Goal: Task Accomplishment & Management: Use online tool/utility

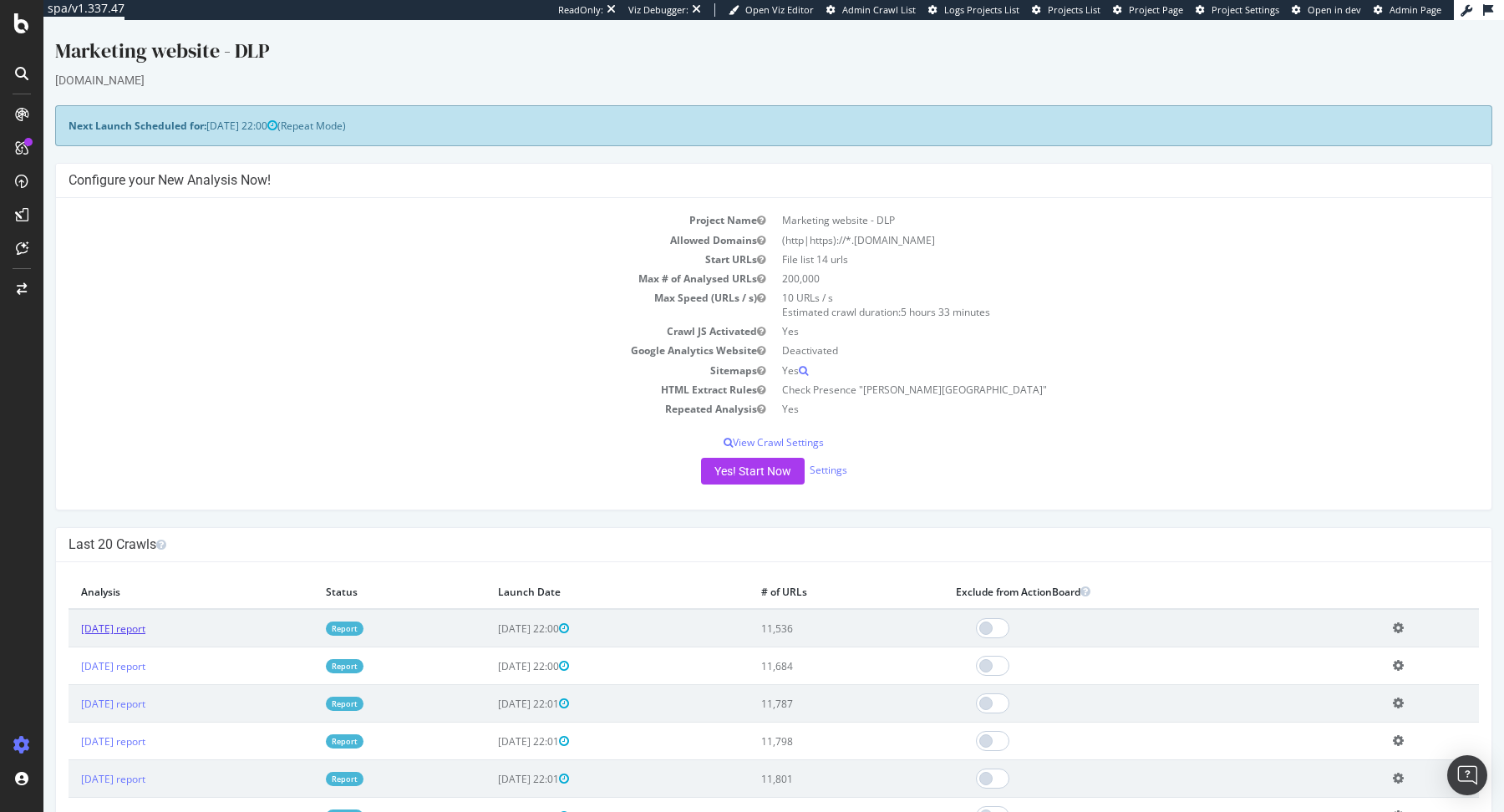
click at [145, 625] on link "2025 Sep. 26th report" at bounding box center [113, 628] width 65 height 14
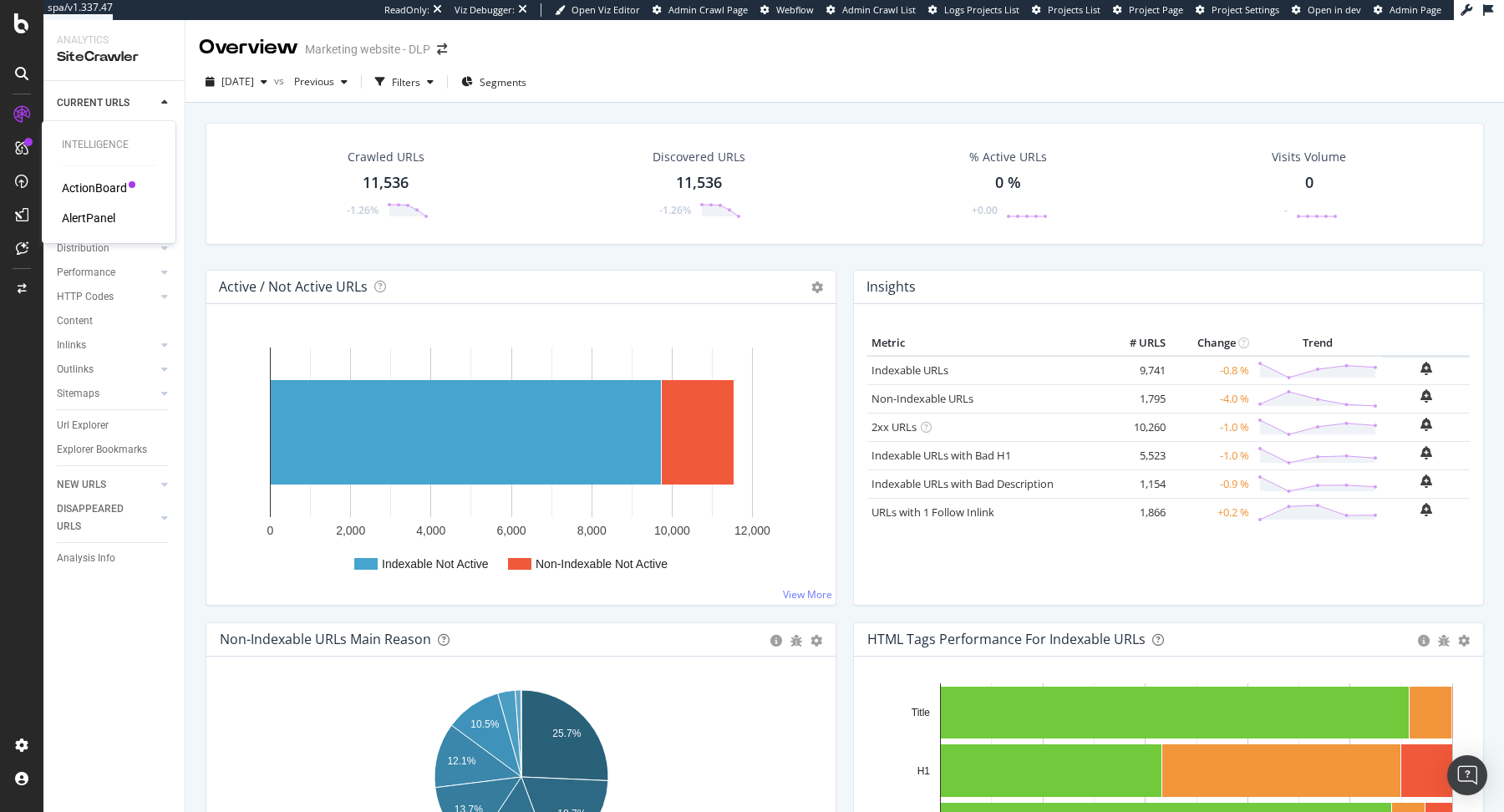
click at [91, 200] on div "ActionBoard AlertPanel" at bounding box center [109, 203] width 94 height 47
click at [97, 190] on div "ActionBoard" at bounding box center [95, 188] width 65 height 17
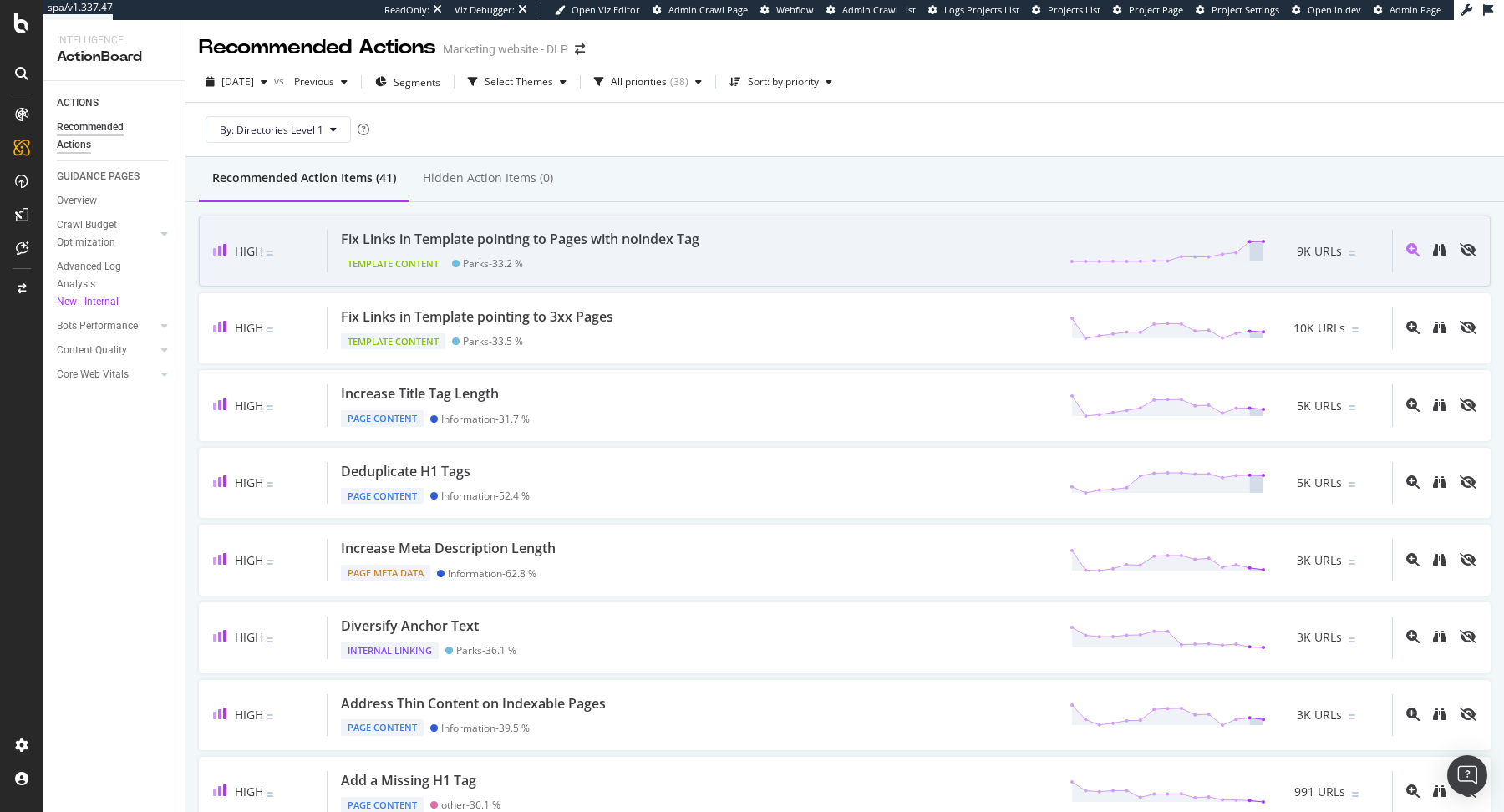
click at [737, 244] on div "Fix Links in Template pointing to Pages with noindex Tag Template Content Parks…" at bounding box center [860, 251] width 1064 height 43
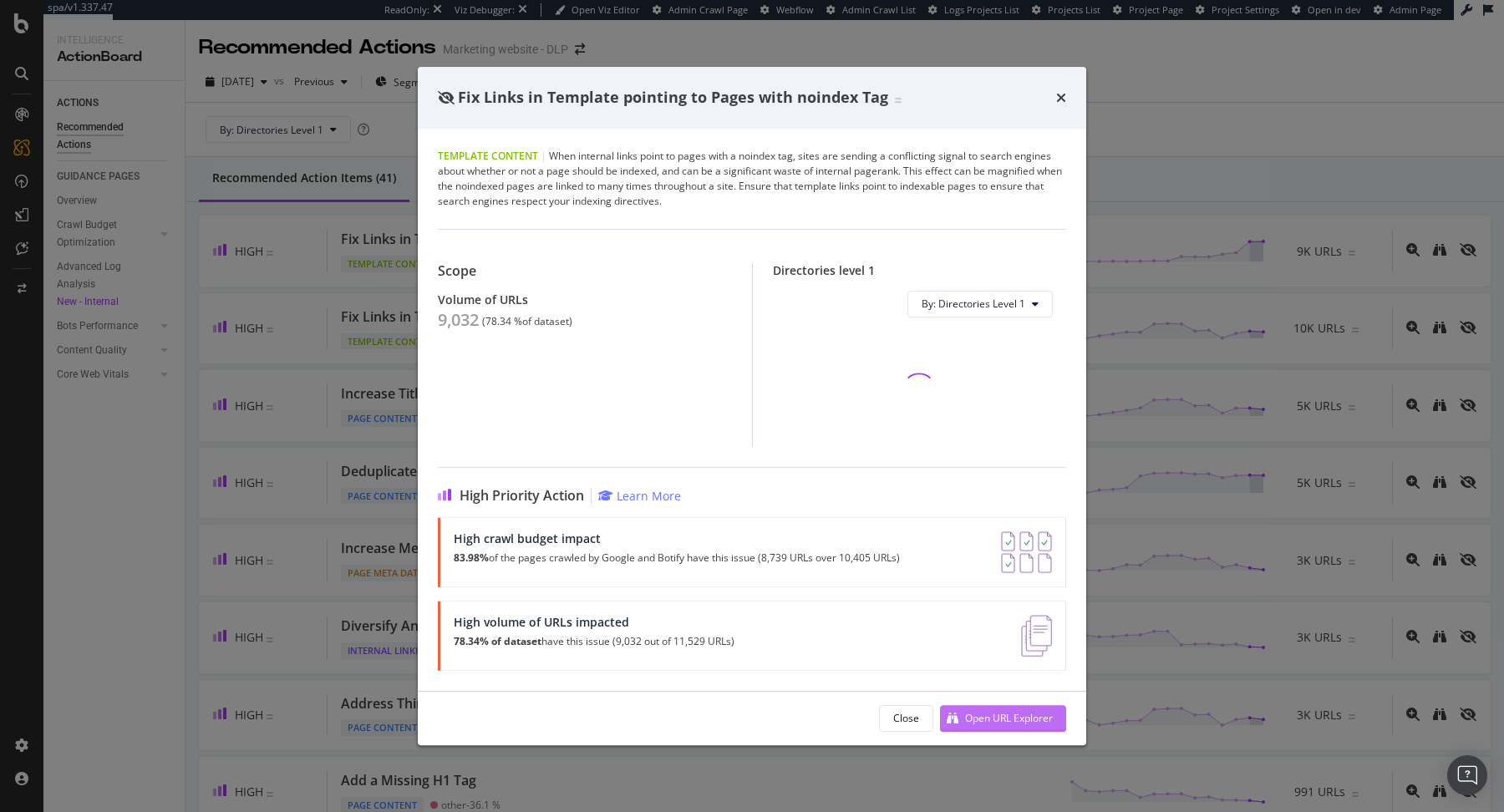
click at [1002, 724] on div "Open URL Explorer" at bounding box center [1009, 718] width 88 height 14
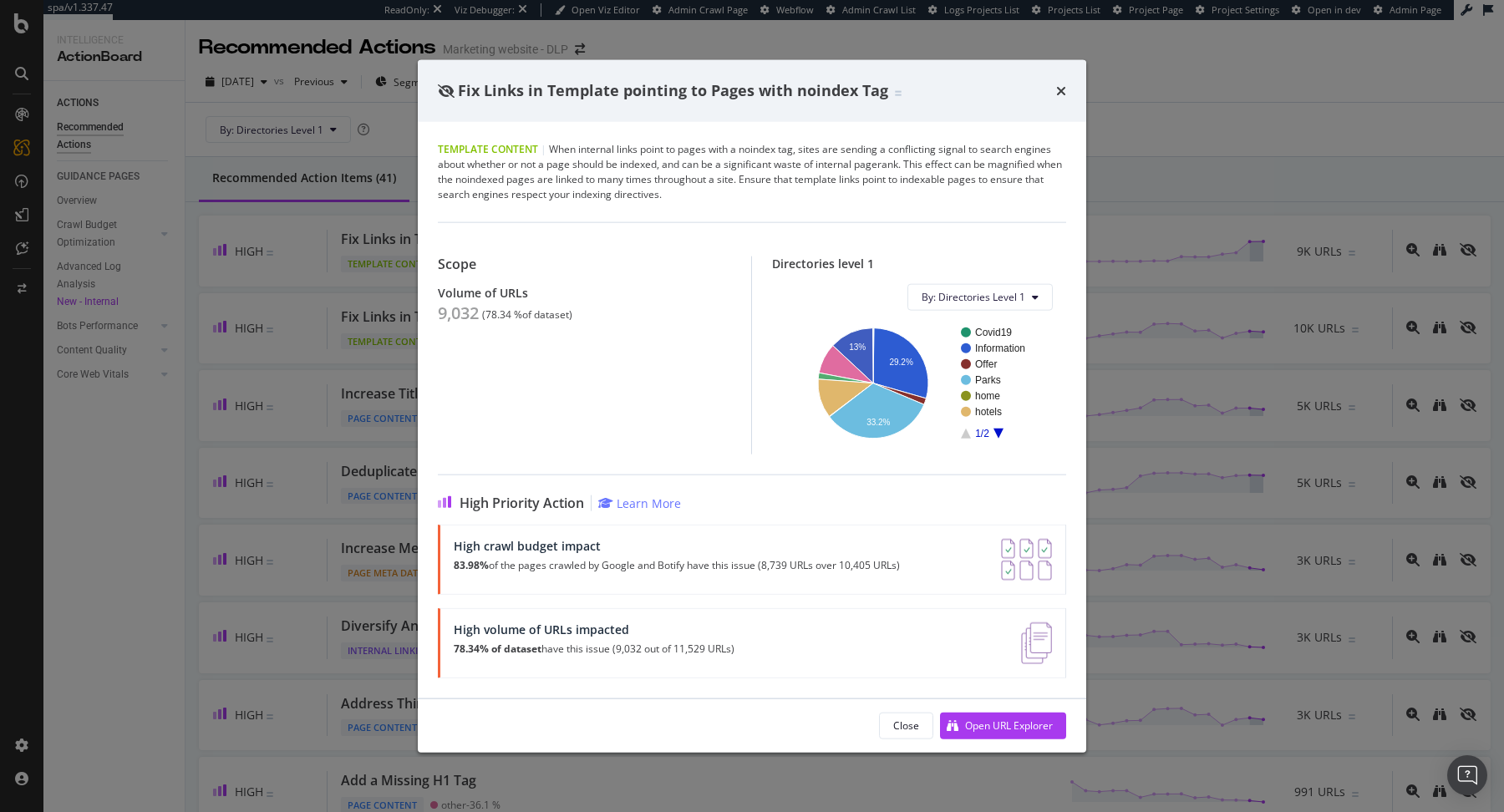
click at [1054, 88] on div "Fix Links in Template pointing to Pages with noindex Tag" at bounding box center [752, 91] width 628 height 22
click at [1063, 89] on icon "times" at bounding box center [1061, 91] width 10 height 13
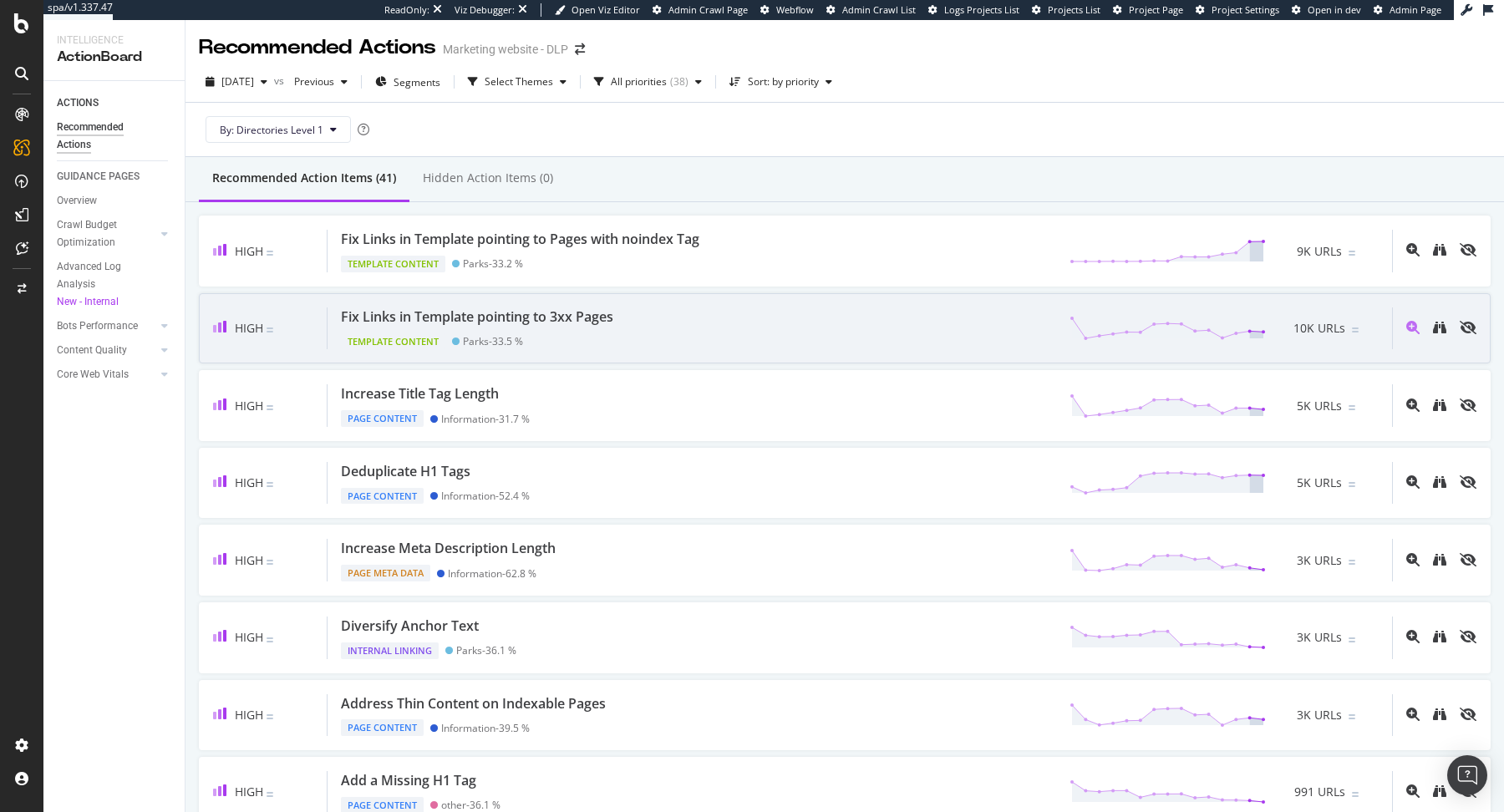
click at [828, 327] on div "Fix Links in Template pointing to 3xx Pages Template Content Parks - 33.5 % 10K…" at bounding box center [860, 329] width 1064 height 43
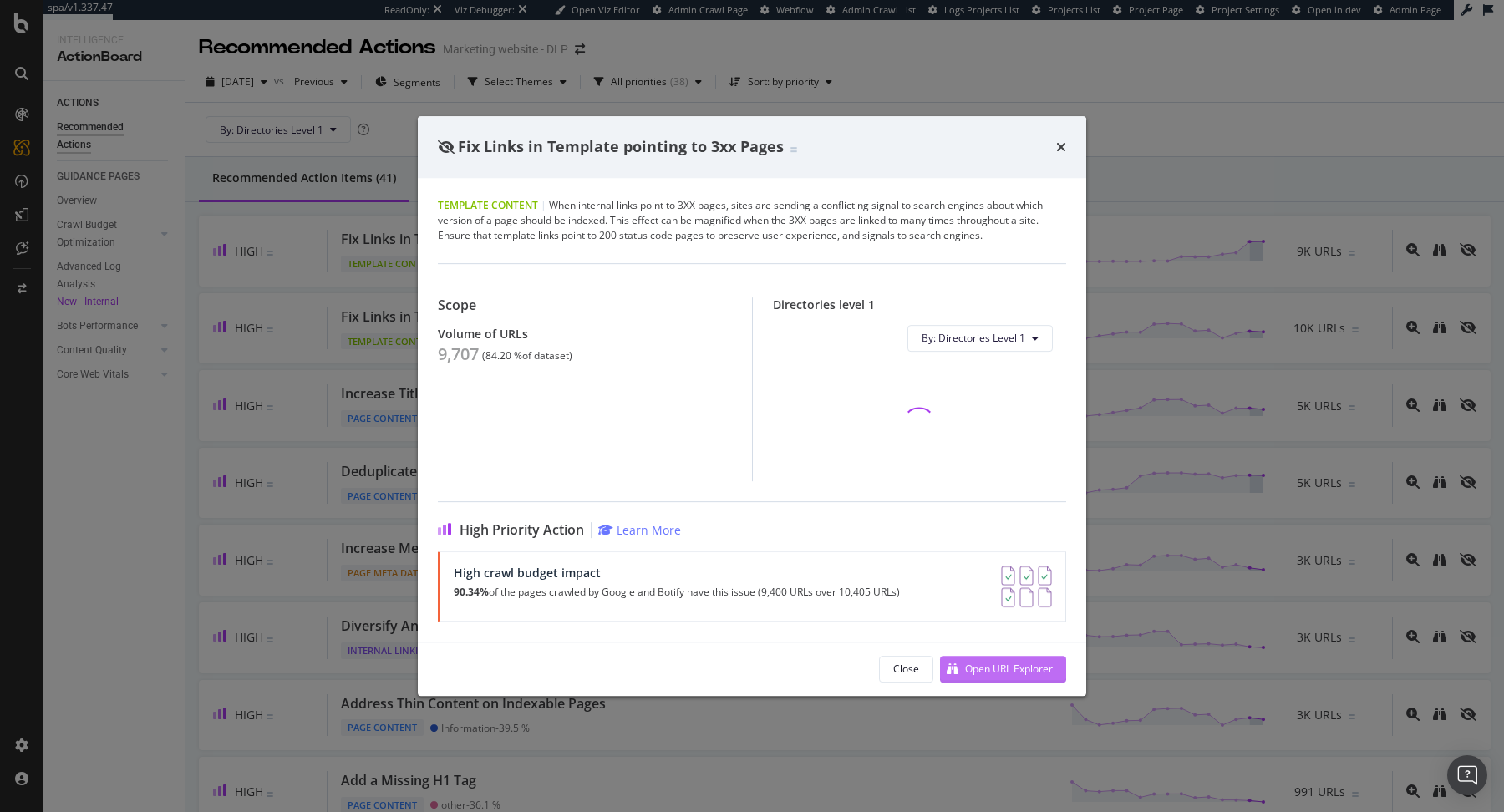
click at [959, 663] on div "Open URL Explorer" at bounding box center [997, 669] width 113 height 25
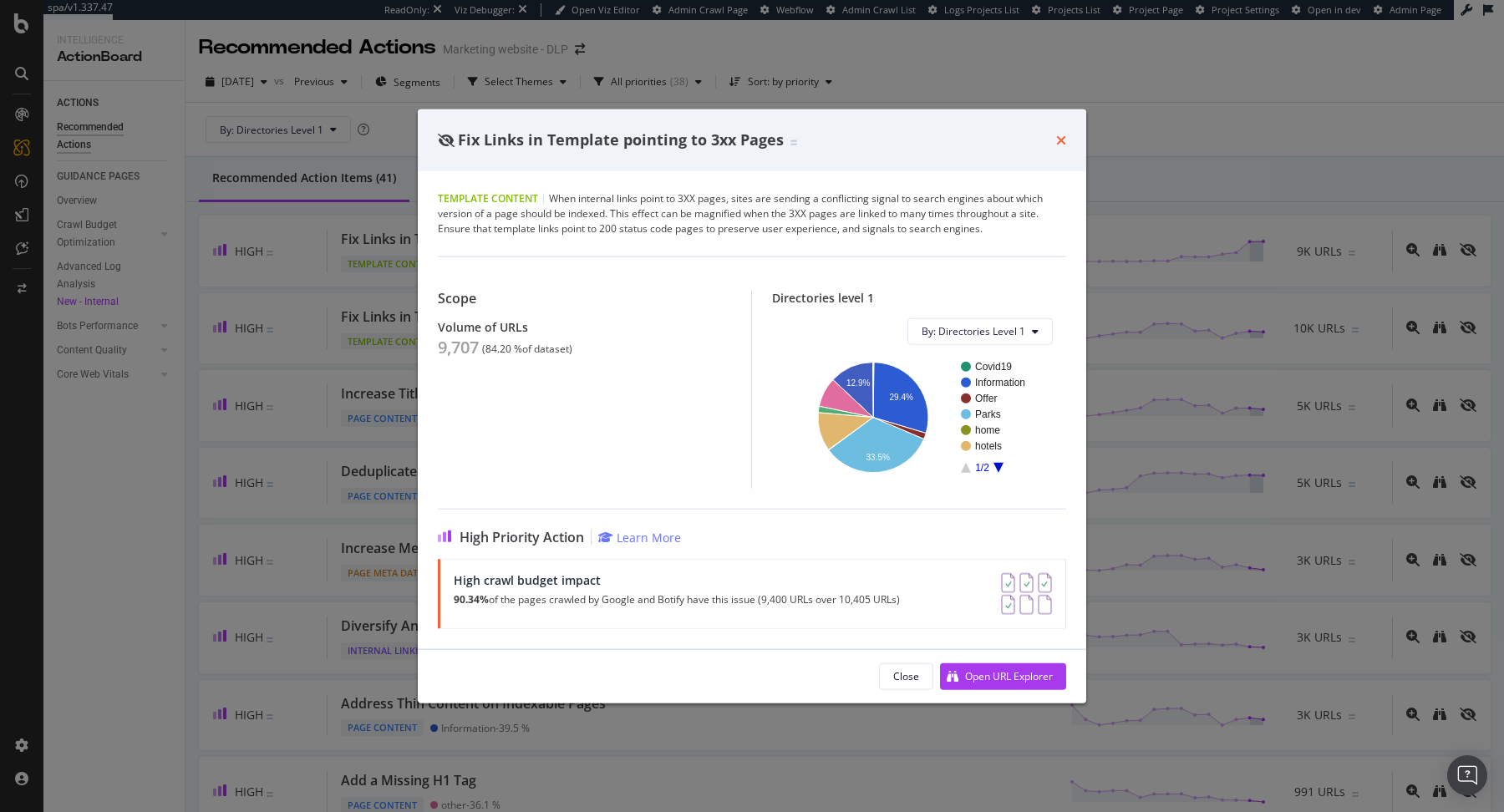
click at [1061, 141] on icon "times" at bounding box center [1061, 139] width 10 height 13
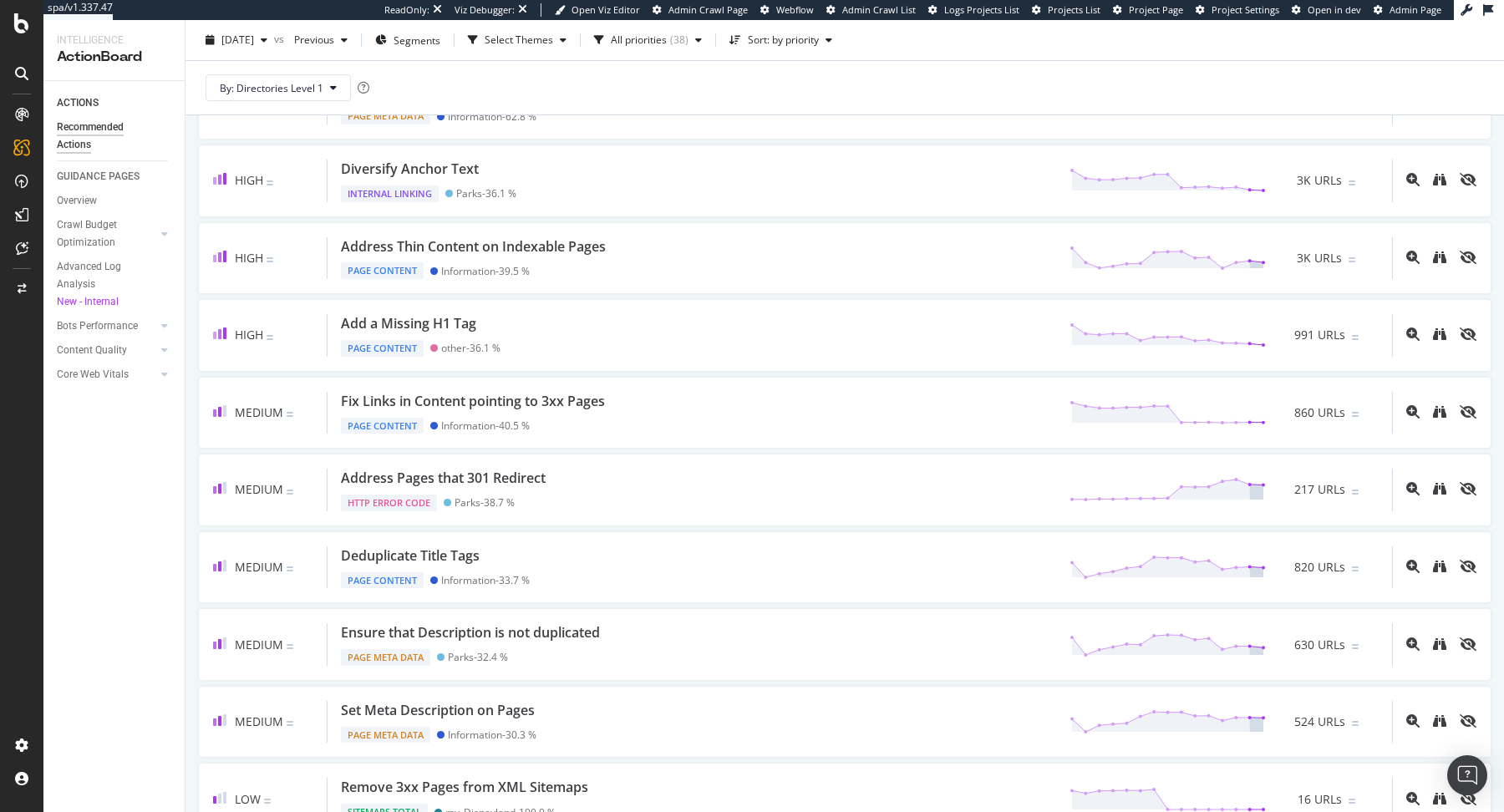
scroll to position [532, 0]
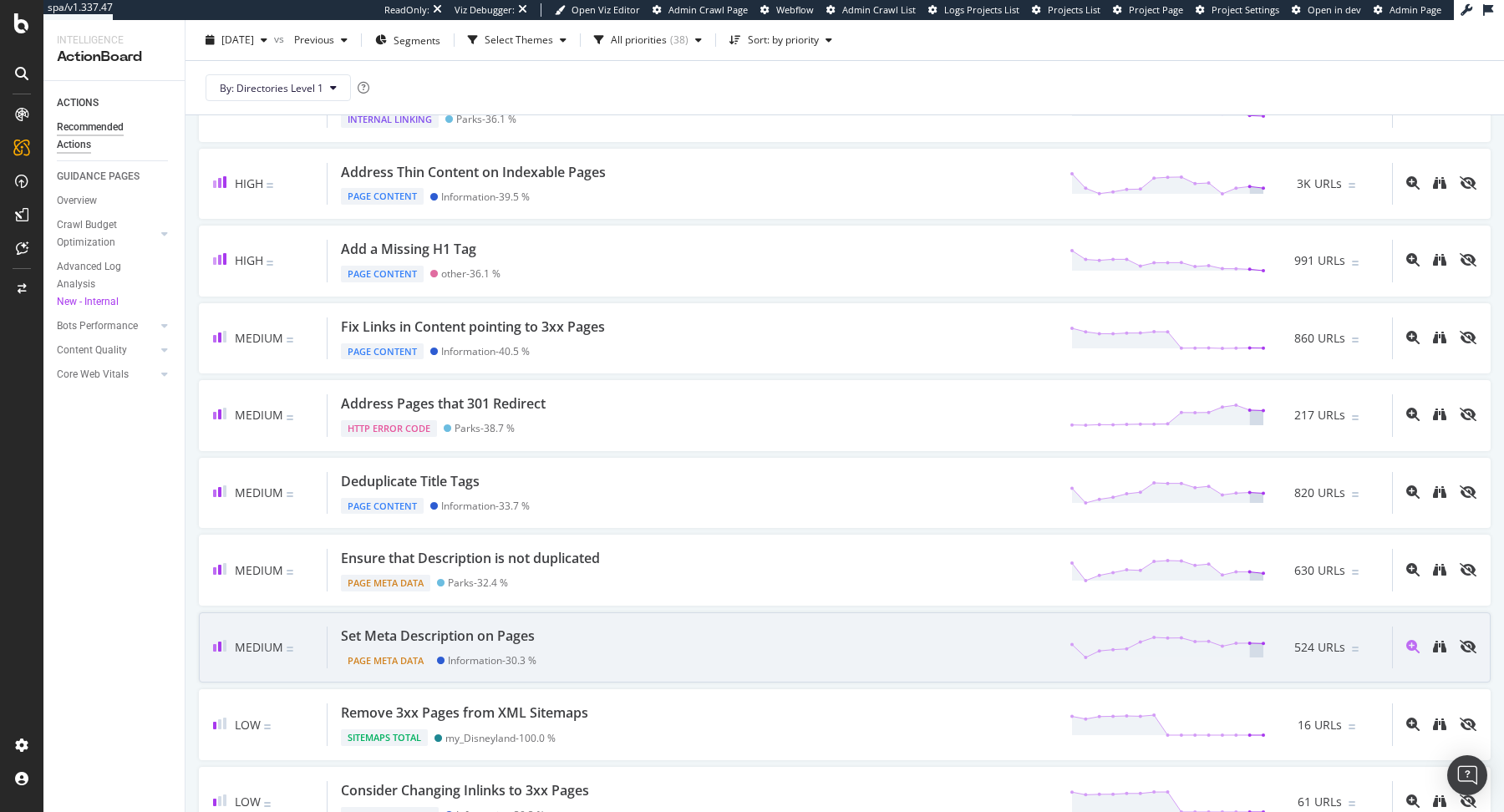
click at [837, 615] on div "Medium Set Meta Description on Pages Page Meta Data Information - 30.3 % 524 UR…" at bounding box center [845, 648] width 1292 height 71
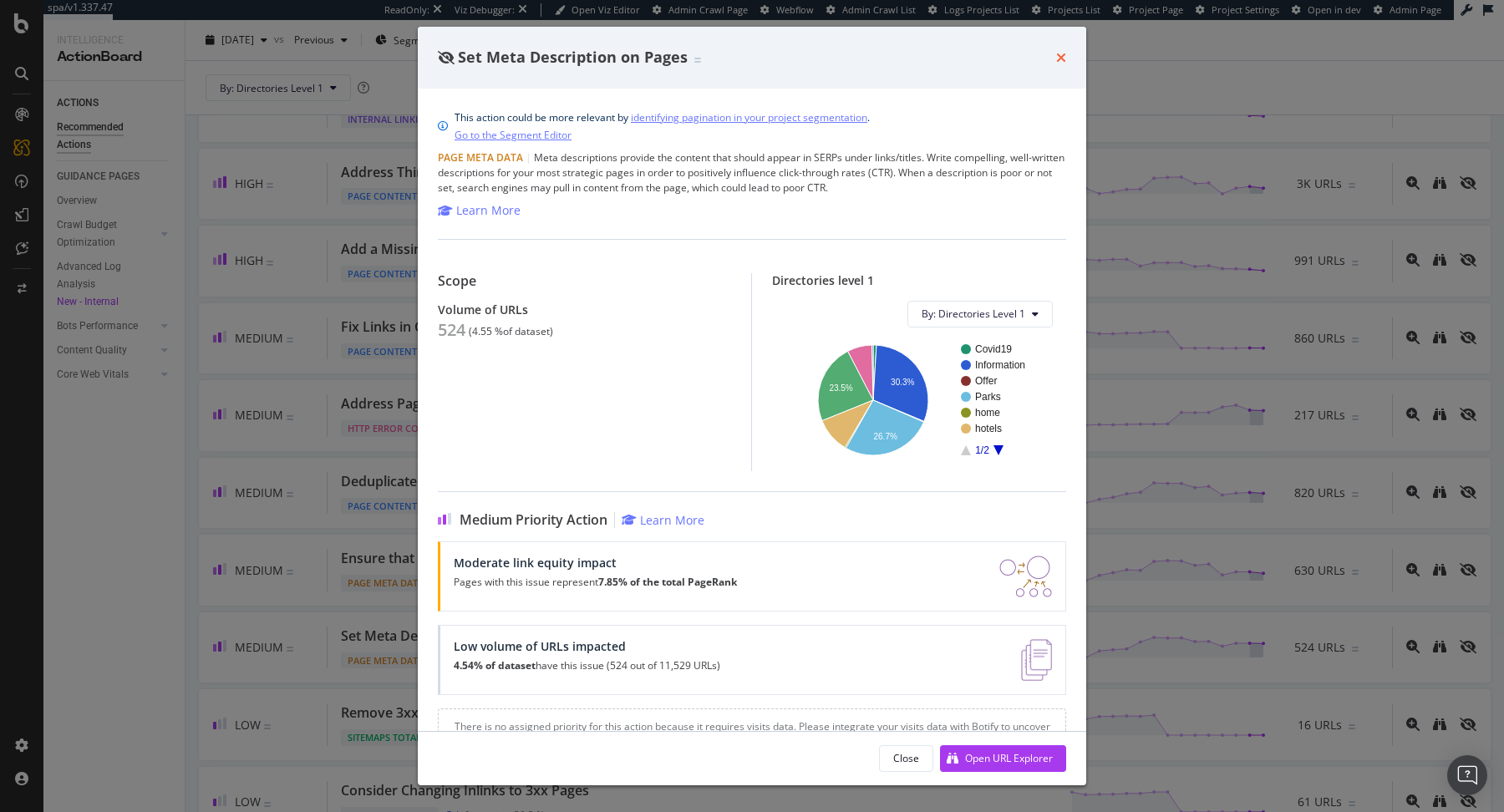
click at [1058, 52] on icon "times" at bounding box center [1061, 58] width 10 height 13
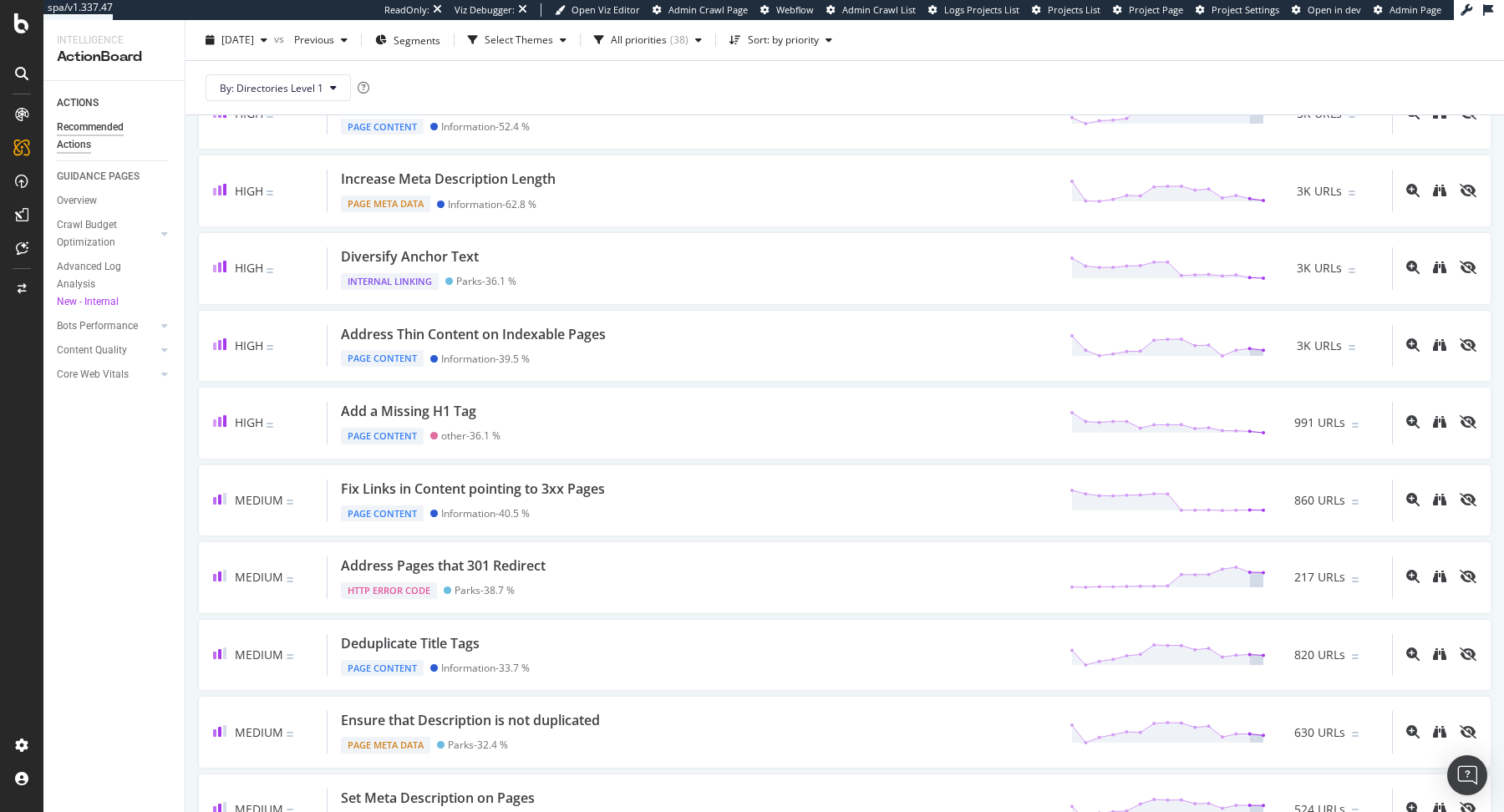
scroll to position [373, 0]
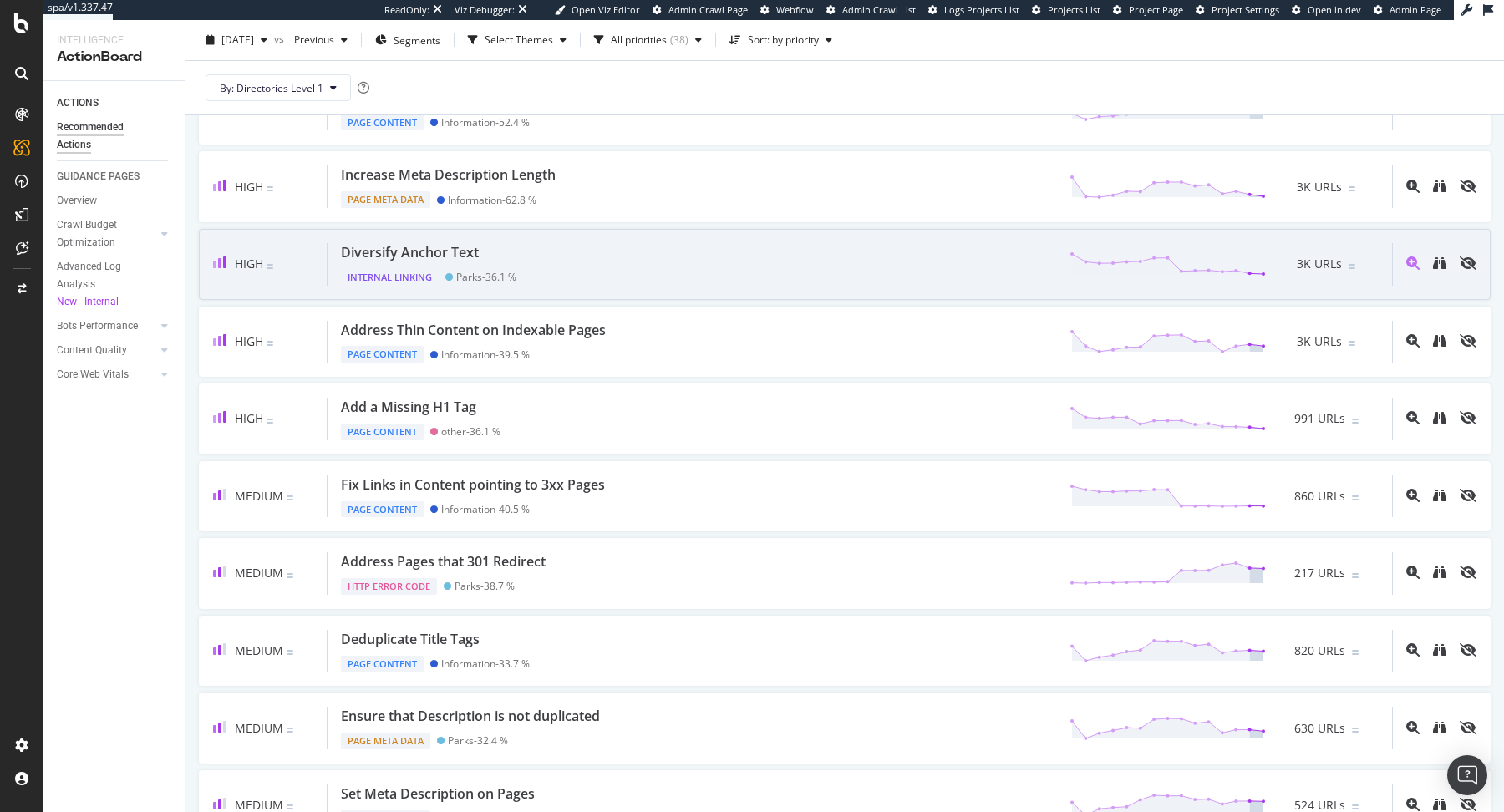
click at [737, 237] on div "High Diversify Anchor Text Internal Linking Parks - 36.1 % 3K URLs" at bounding box center [845, 264] width 1292 height 71
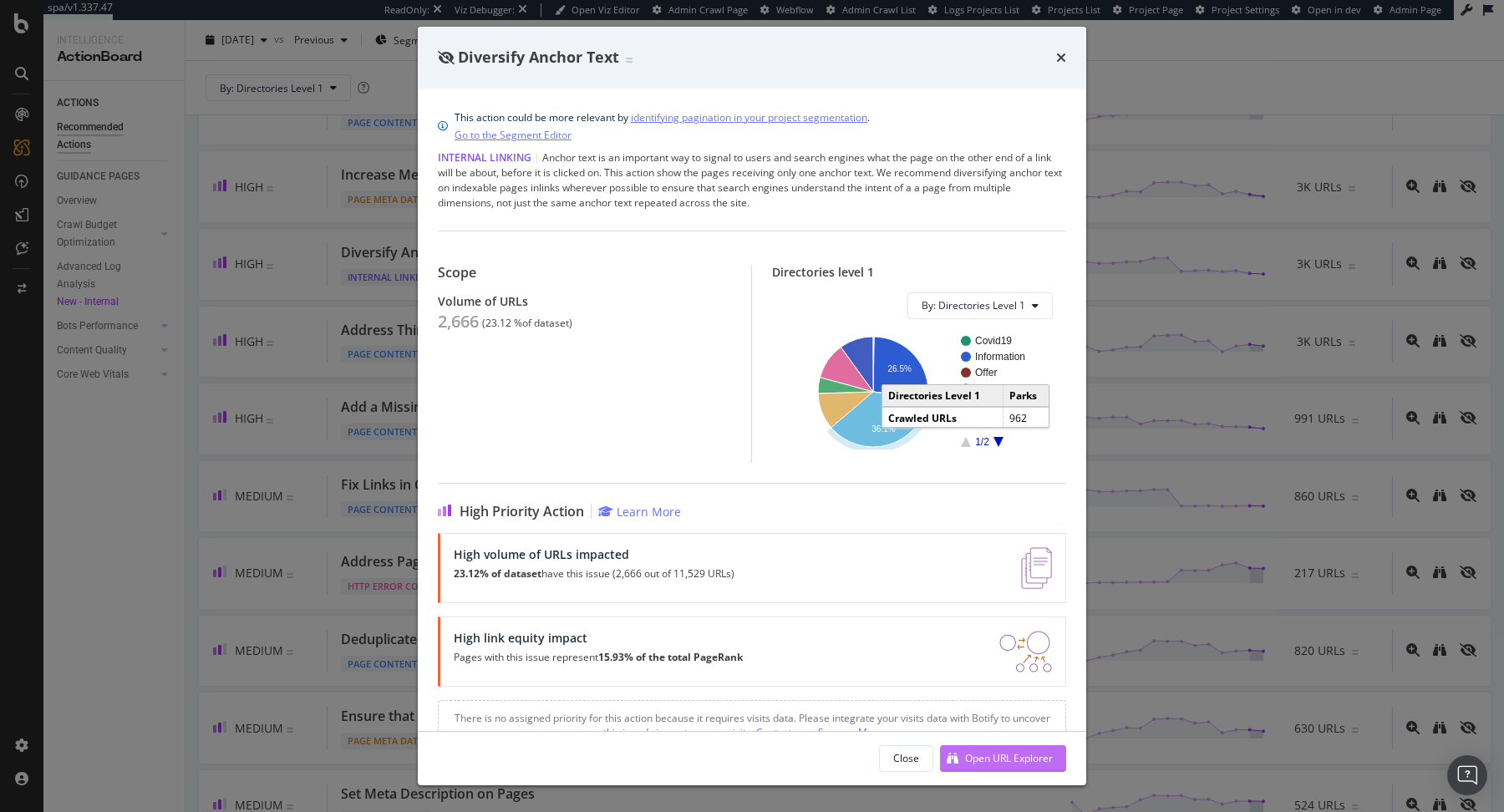
click at [992, 748] on div "Open URL Explorer" at bounding box center [997, 759] width 113 height 25
click at [978, 756] on div "Open URL Explorer" at bounding box center [1009, 758] width 88 height 14
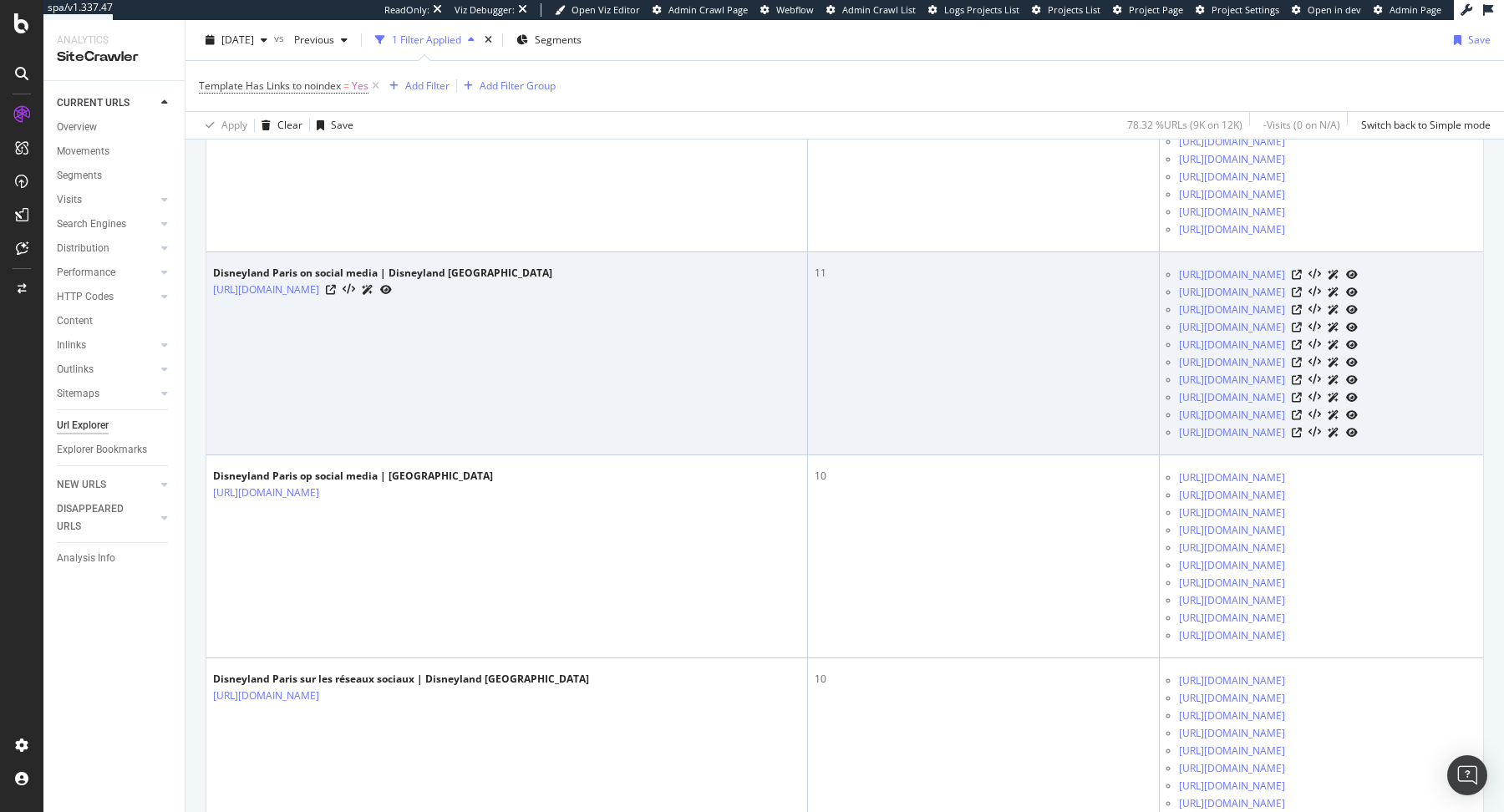
scroll to position [734, 0]
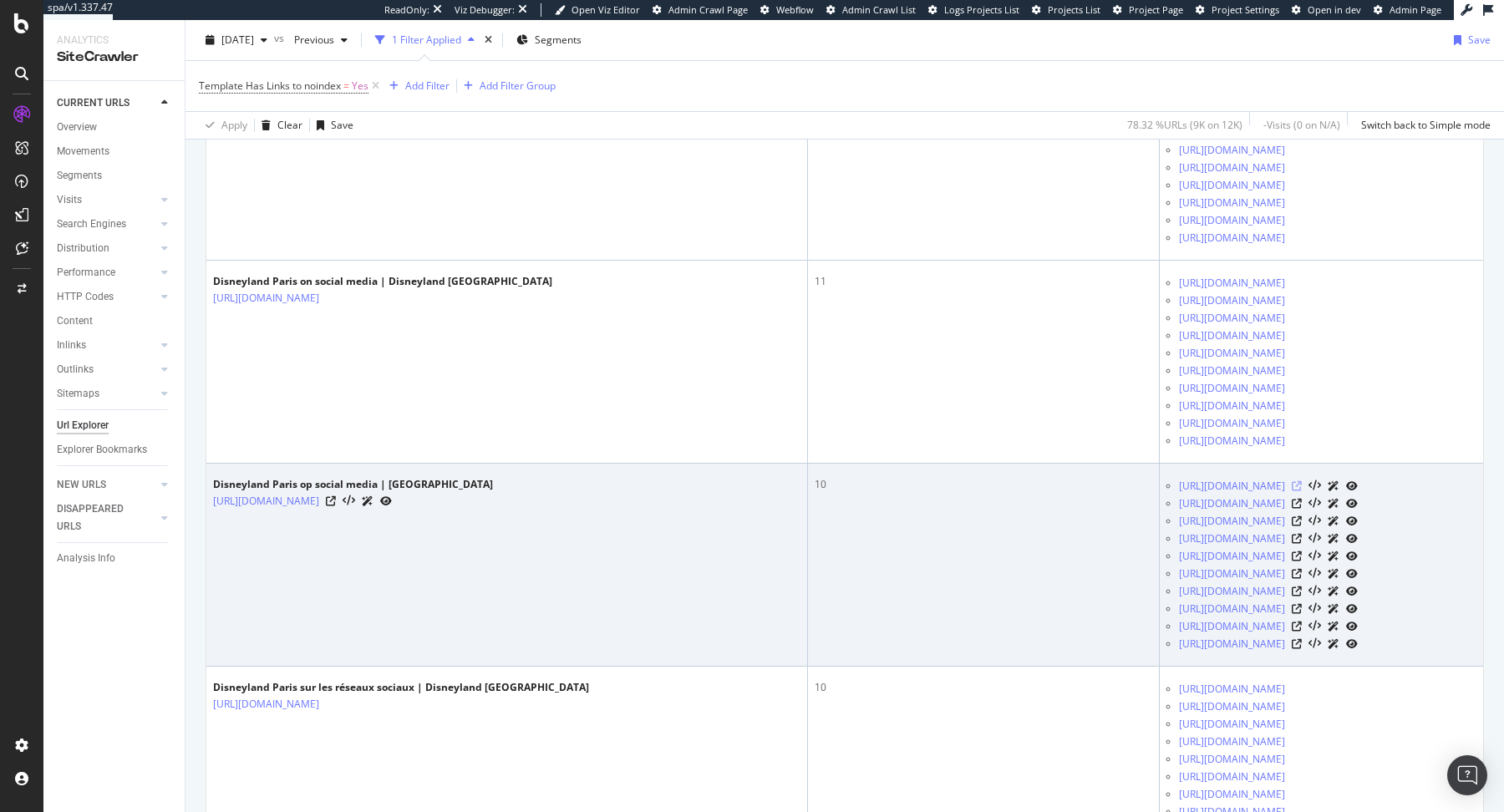
click at [1302, 492] on icon at bounding box center [1297, 487] width 10 height 10
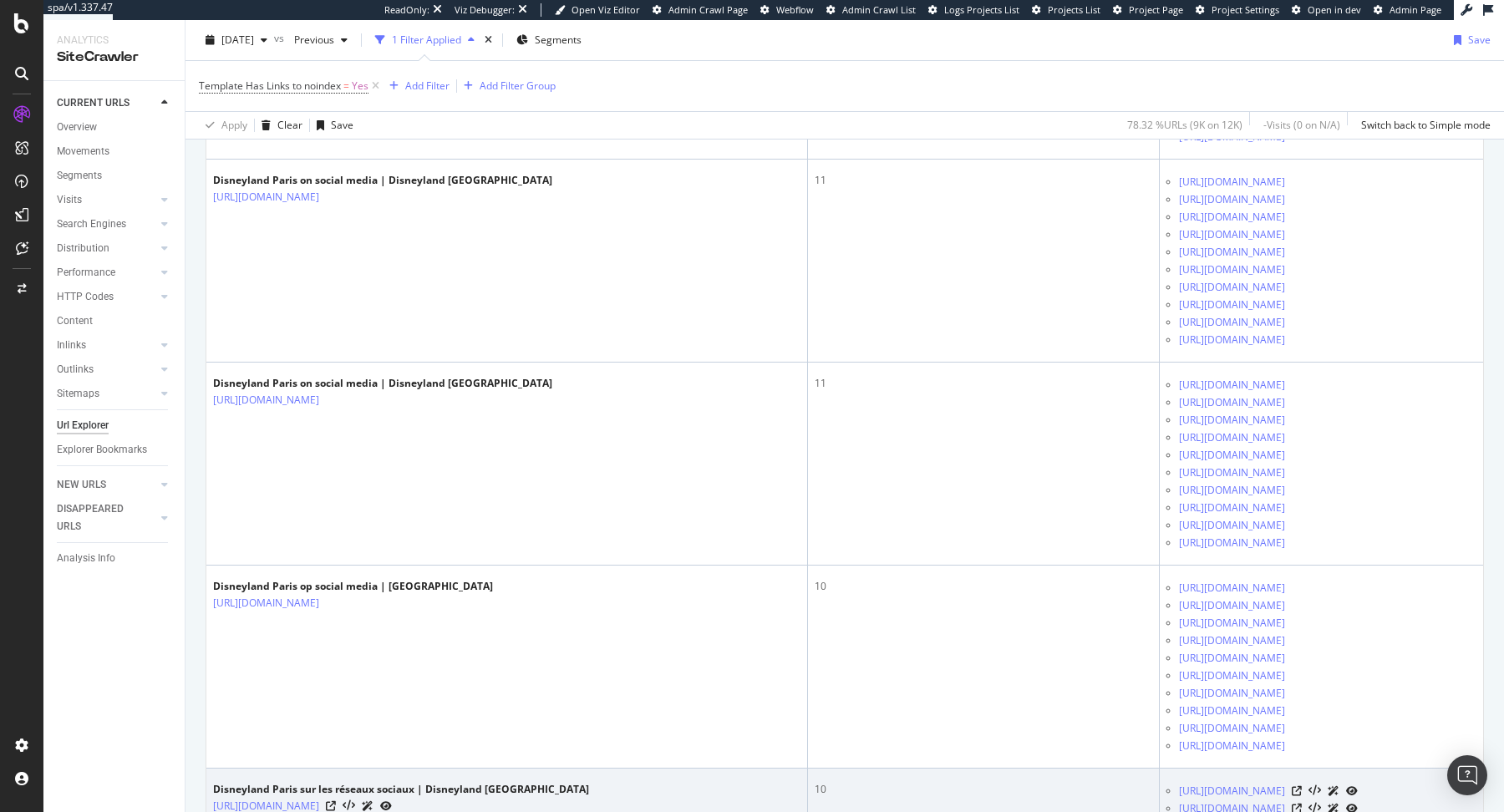
scroll to position [635, 0]
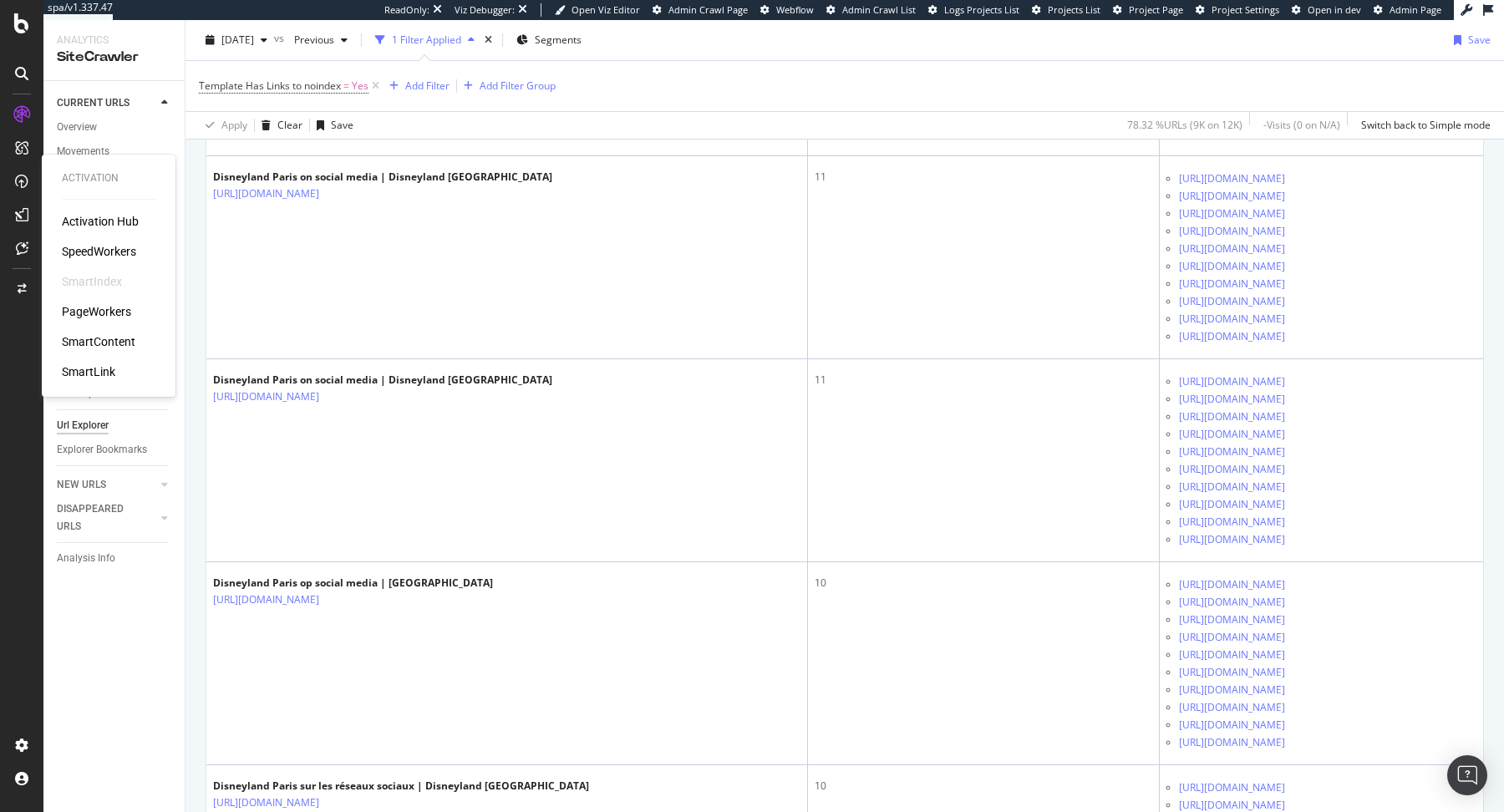
click at [102, 308] on div "PageWorkers" at bounding box center [96, 312] width 70 height 17
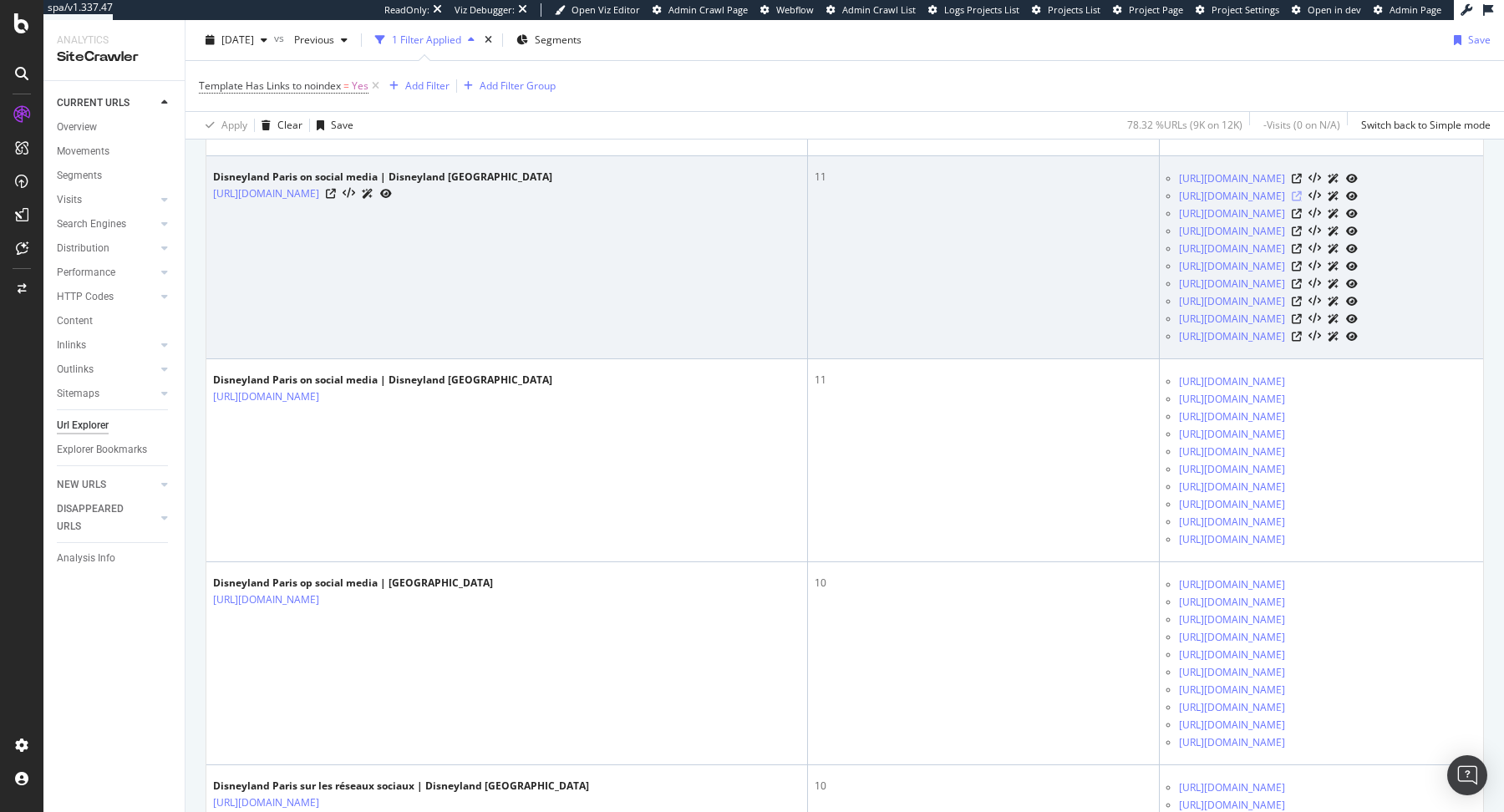
click at [1302, 201] on icon at bounding box center [1297, 196] width 10 height 10
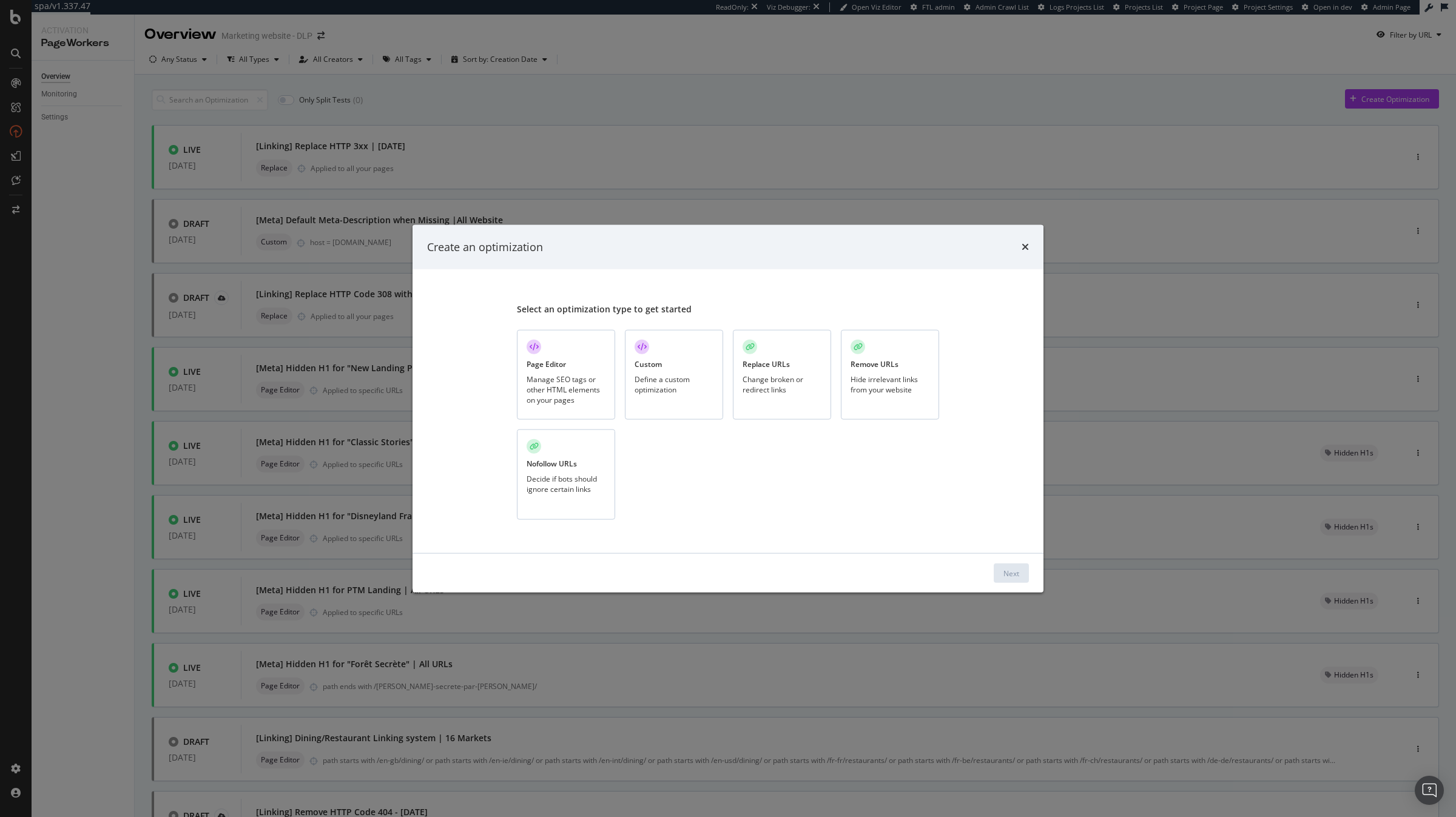
click at [883, 387] on div "Hide irrelevant links from your website" at bounding box center [890, 384] width 79 height 21
click at [1007, 572] on div "Next" at bounding box center [1011, 573] width 16 height 10
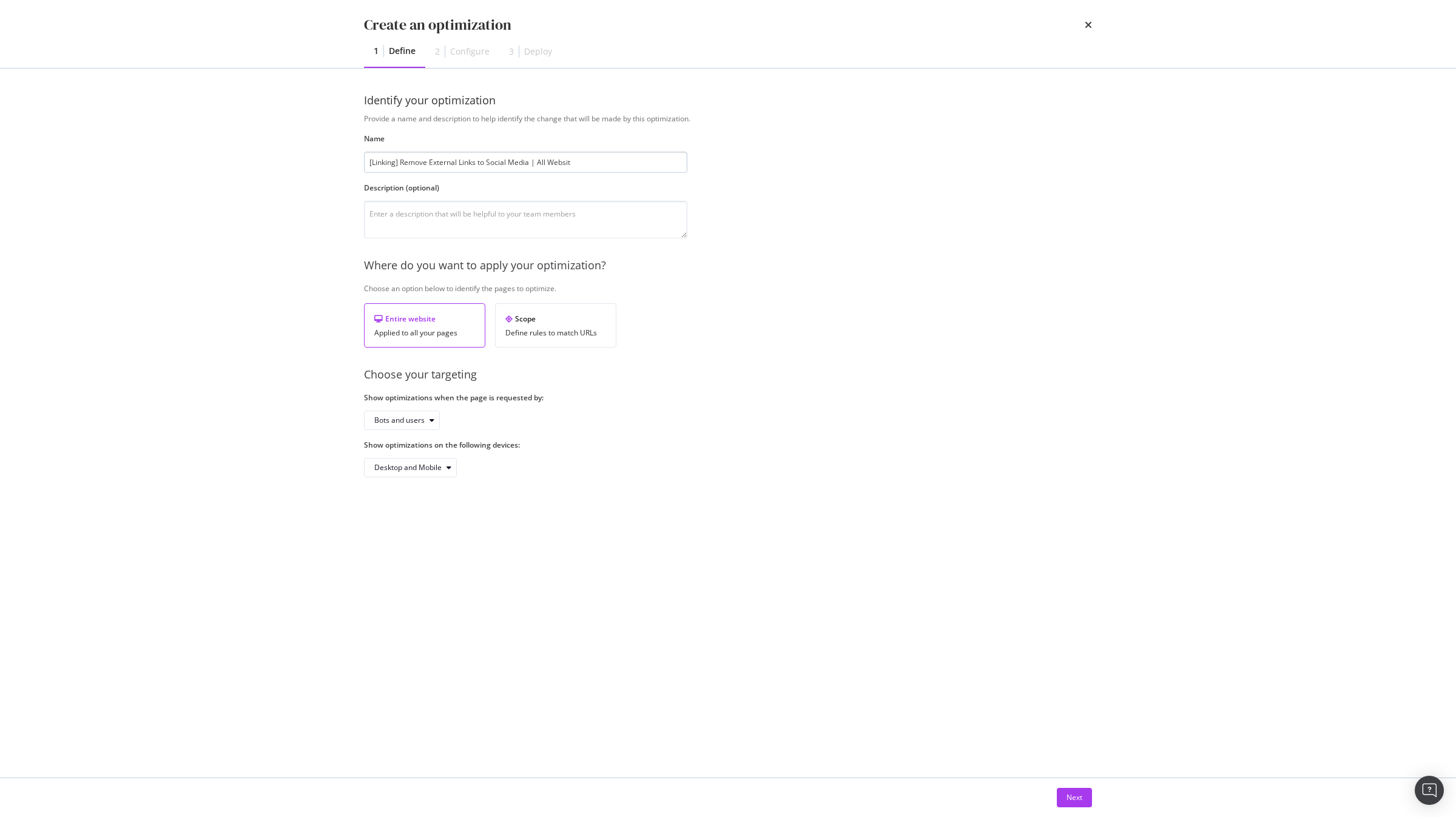
click at [448, 164] on input "[Linking] Remove External Links to Social Media | All Websit" at bounding box center [526, 162] width 323 height 21
click at [573, 167] on input "[Linking] Remove Links to Social Media | All Websit" at bounding box center [526, 162] width 323 height 21
type input "[Linking] Remove Links to Social Media | All Website"
click at [431, 416] on icon "modal" at bounding box center [432, 420] width 5 height 7
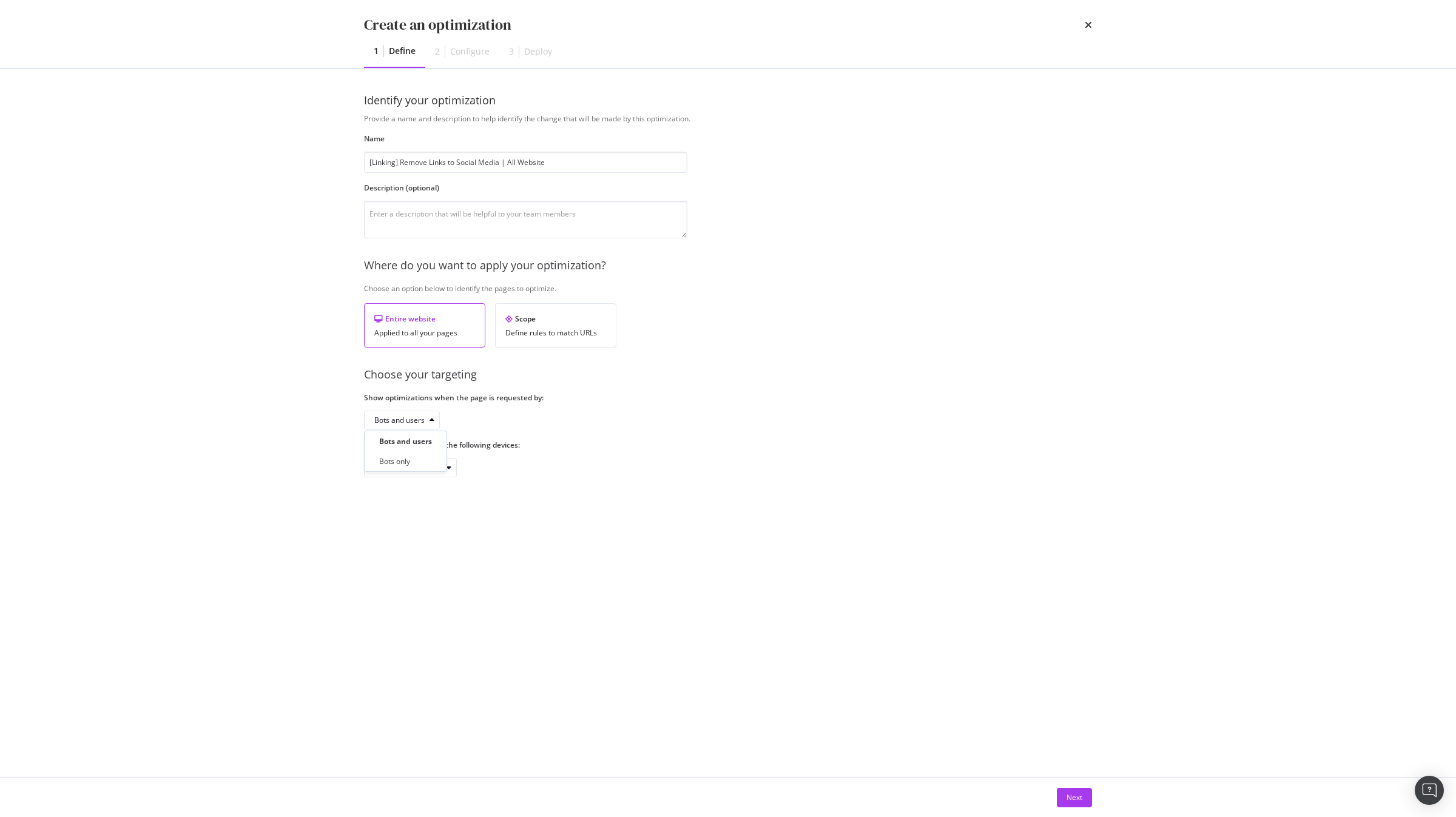
click at [424, 453] on div "Bots and users Bots only" at bounding box center [406, 451] width 72 height 35
click at [415, 456] on div "Bots only" at bounding box center [406, 461] width 72 height 15
click at [1067, 797] on div "Next" at bounding box center [1075, 797] width 16 height 10
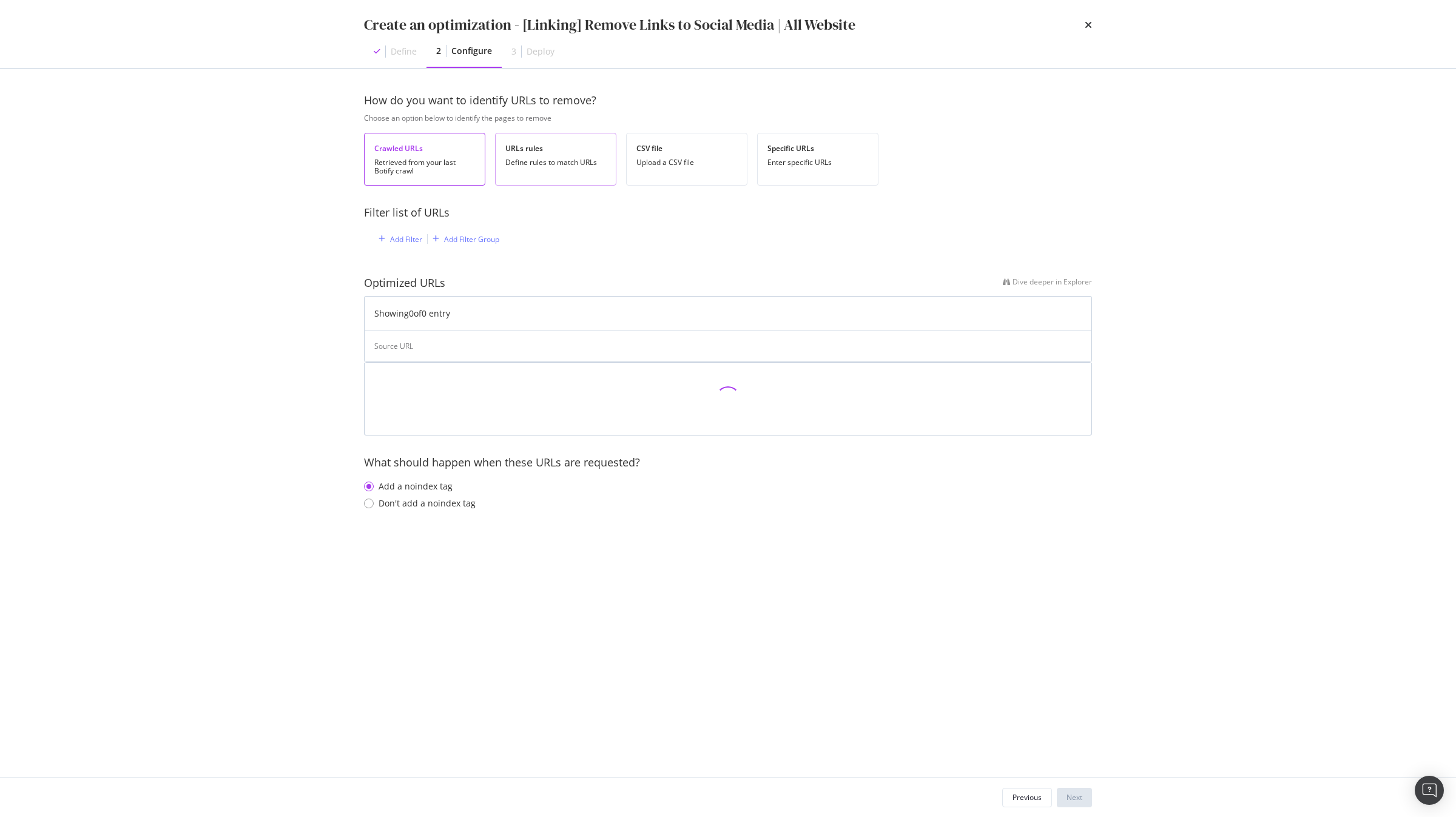
click at [561, 163] on div "Define rules to match URLs" at bounding box center [555, 163] width 100 height 9
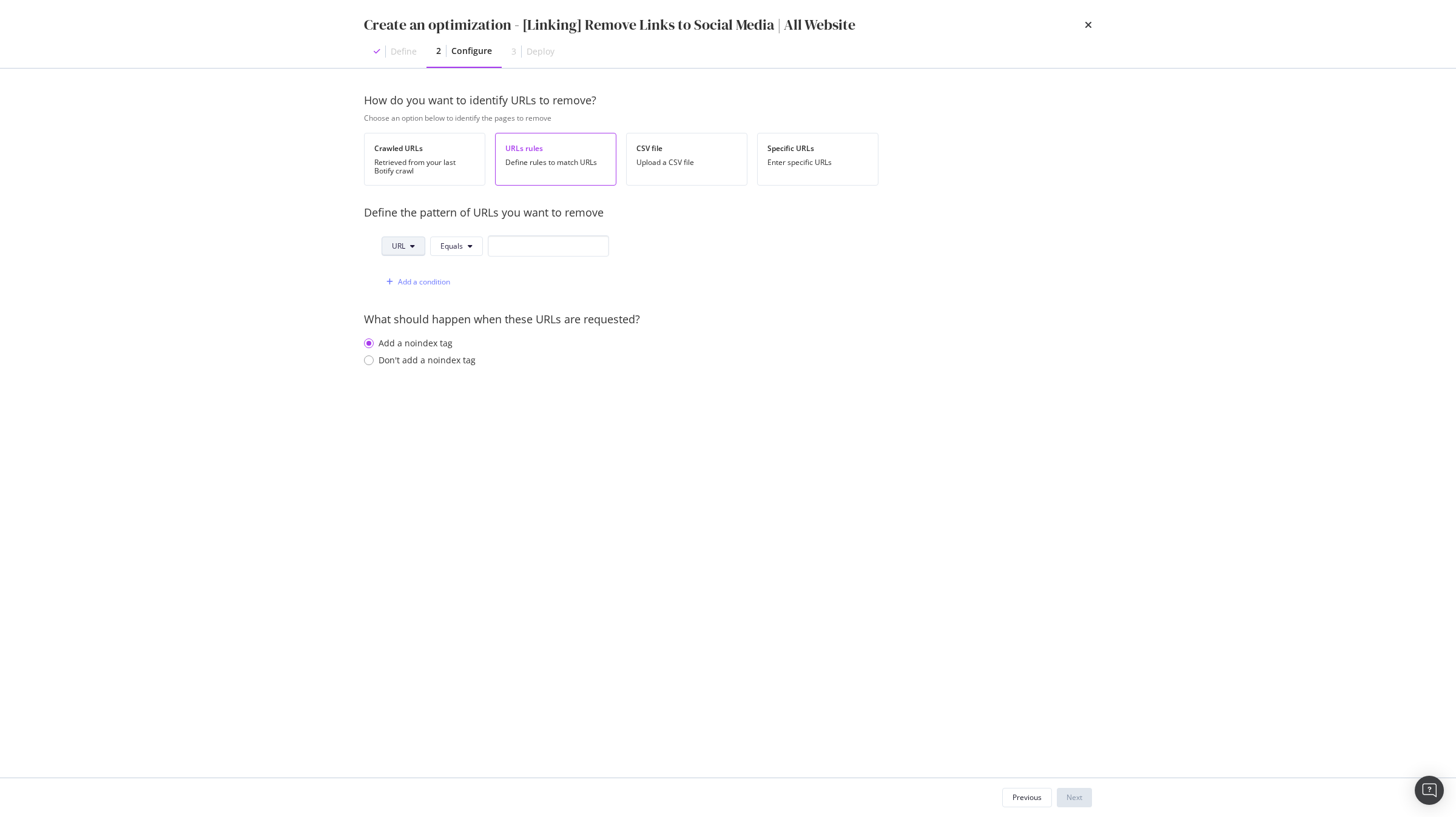
click at [396, 244] on span "URL" at bounding box center [399, 246] width 13 height 10
click at [414, 332] on span "Path" at bounding box center [413, 338] width 43 height 11
click at [469, 233] on div "Define the pattern of URLs you want to remove Path Equals Add a condition" at bounding box center [490, 248] width 252 height 87
click at [464, 242] on button "Equals" at bounding box center [457, 247] width 53 height 19
click at [476, 315] on span "Ends With" at bounding box center [477, 315] width 72 height 11
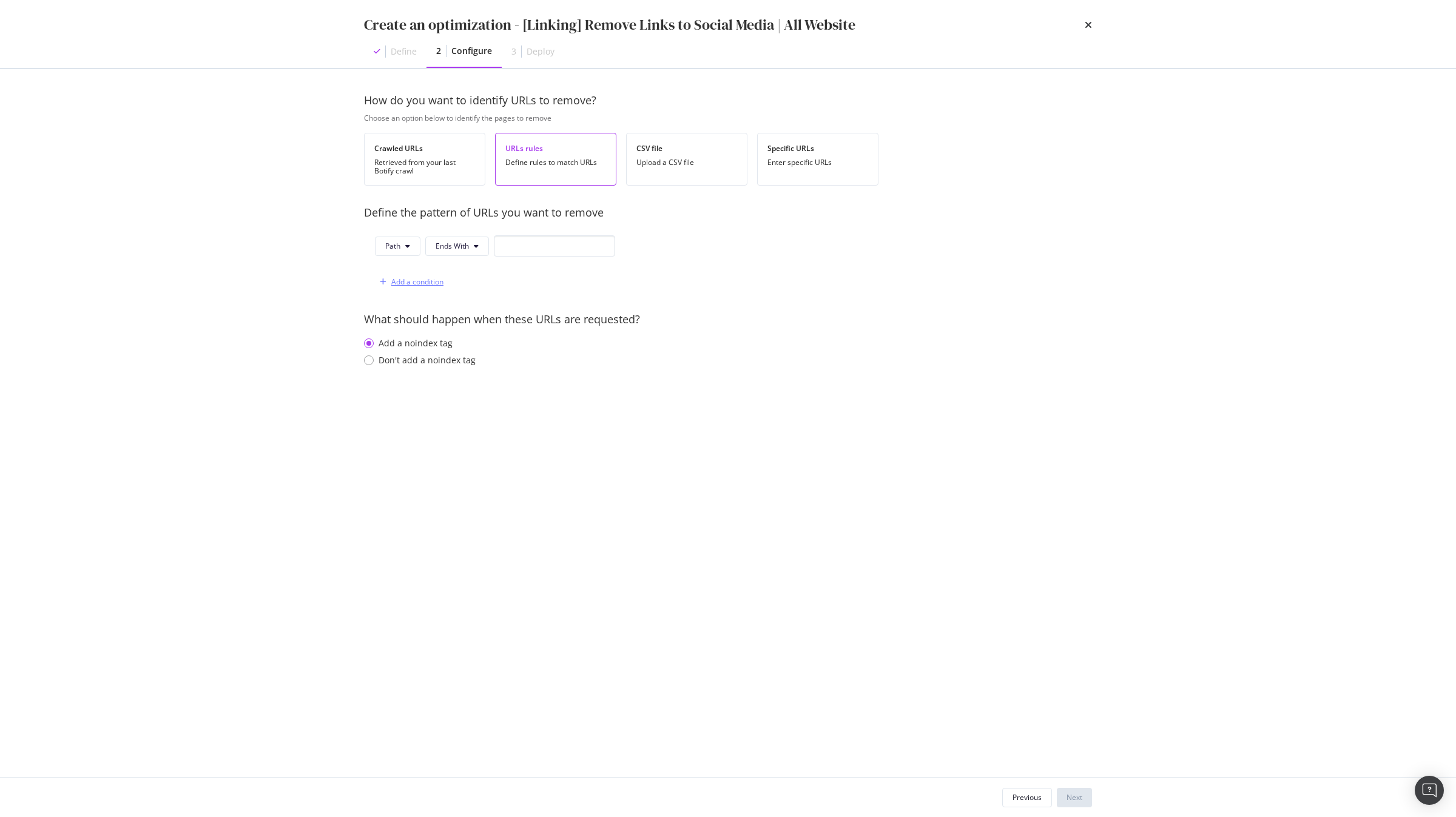
click at [418, 287] on div "Add a condition" at bounding box center [418, 281] width 52 height 10
click at [382, 280] on div "and" at bounding box center [381, 281] width 13 height 10
click at [412, 285] on span "URL" at bounding box center [409, 281] width 13 height 10
click at [416, 374] on span "Path" at bounding box center [424, 374] width 43 height 11
click at [477, 277] on button "Equals" at bounding box center [468, 282] width 53 height 19
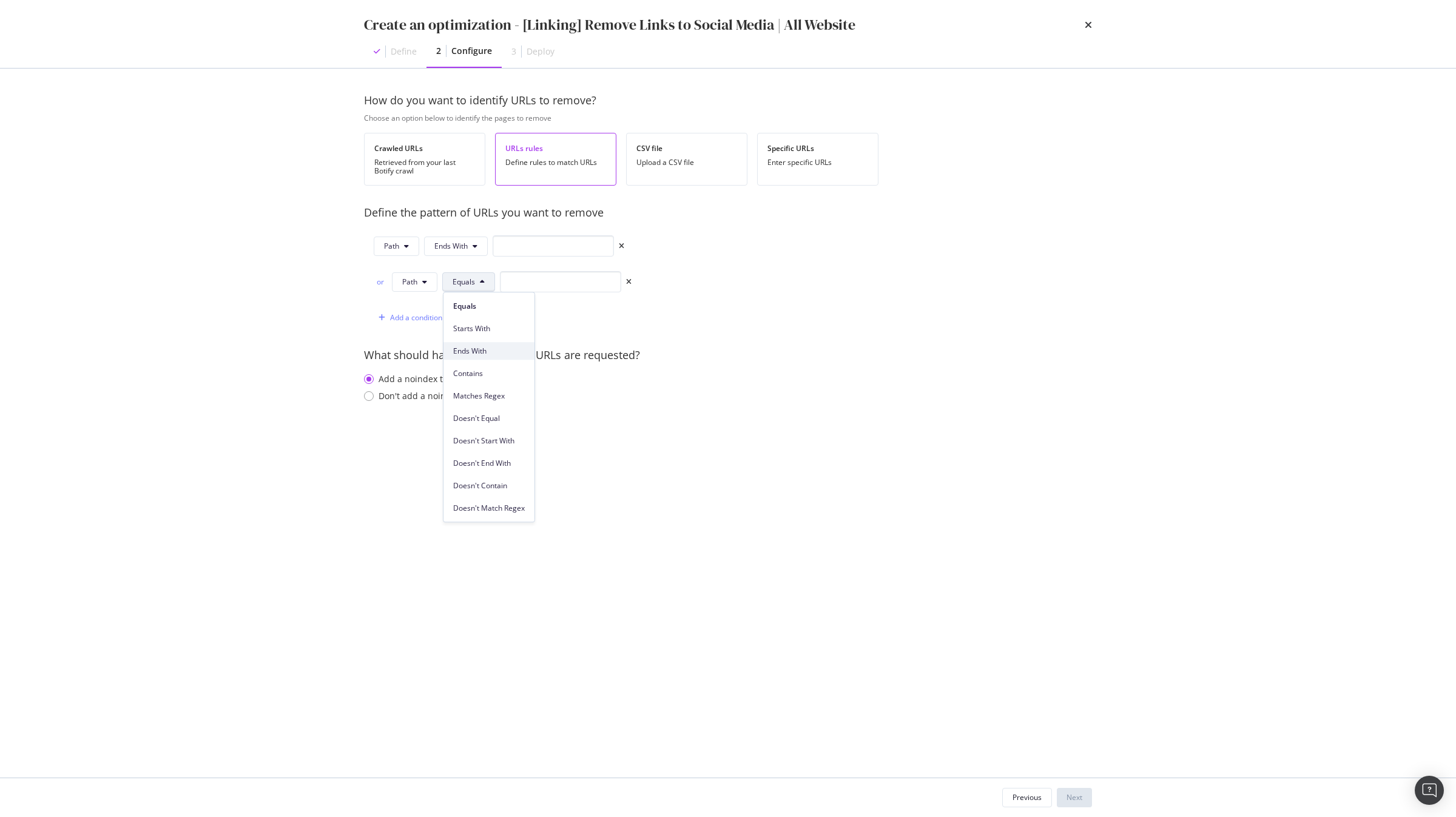
click at [480, 350] on span "Ends With" at bounding box center [489, 351] width 72 height 11
click at [428, 306] on div "Path Ends With or Path Ends With Add a condition" at bounding box center [490, 282] width 252 height 93
click at [428, 315] on div "Add a condition" at bounding box center [417, 317] width 52 height 10
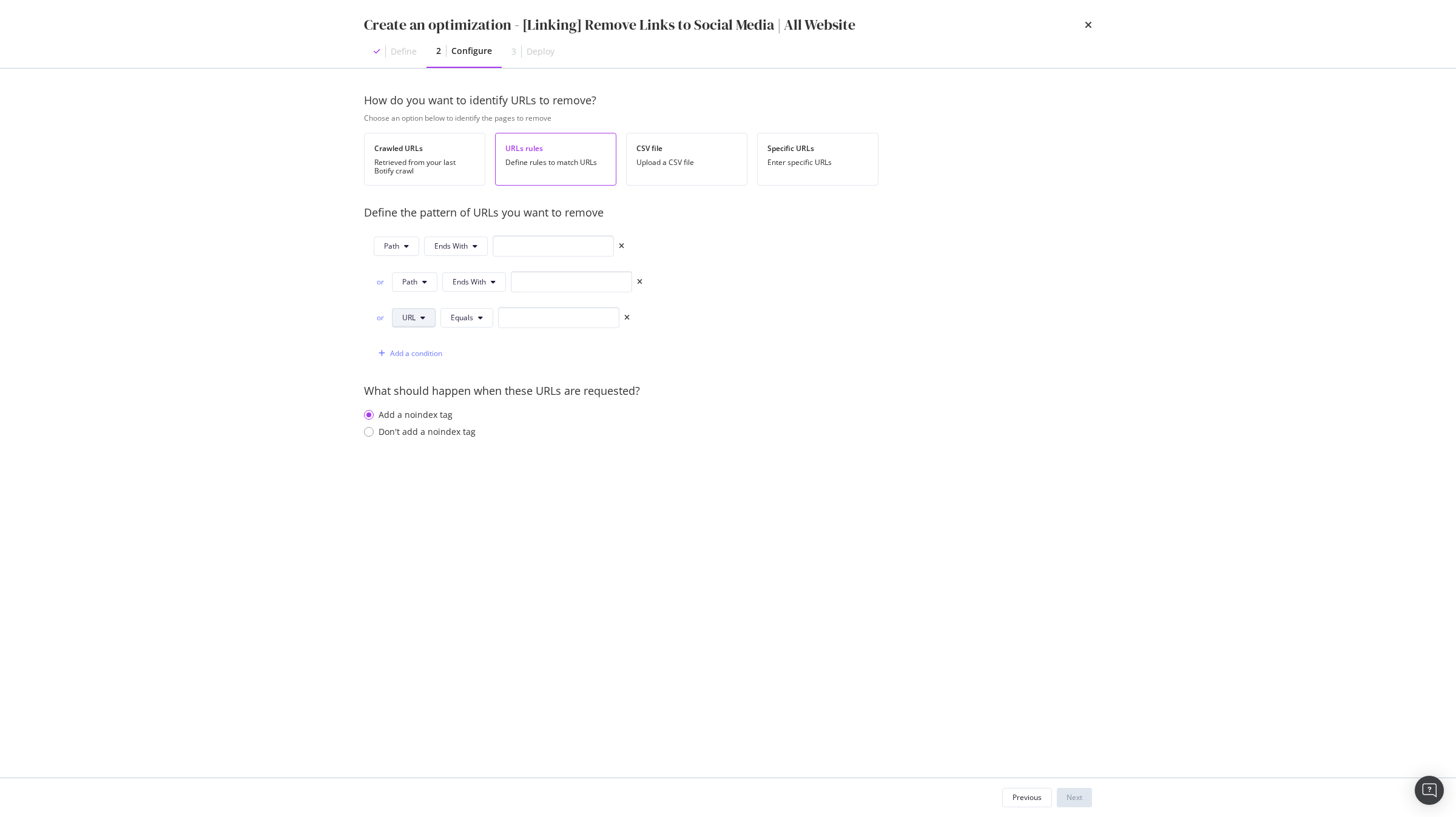
click at [427, 315] on button "URL" at bounding box center [414, 318] width 44 height 19
click at [428, 408] on span "Path" at bounding box center [424, 410] width 43 height 11
click at [468, 312] on span "Equals" at bounding box center [463, 317] width 23 height 10
click at [475, 386] on span "Ends With" at bounding box center [489, 388] width 72 height 11
click at [432, 430] on div "Don't add a noindex tag" at bounding box center [427, 432] width 97 height 12
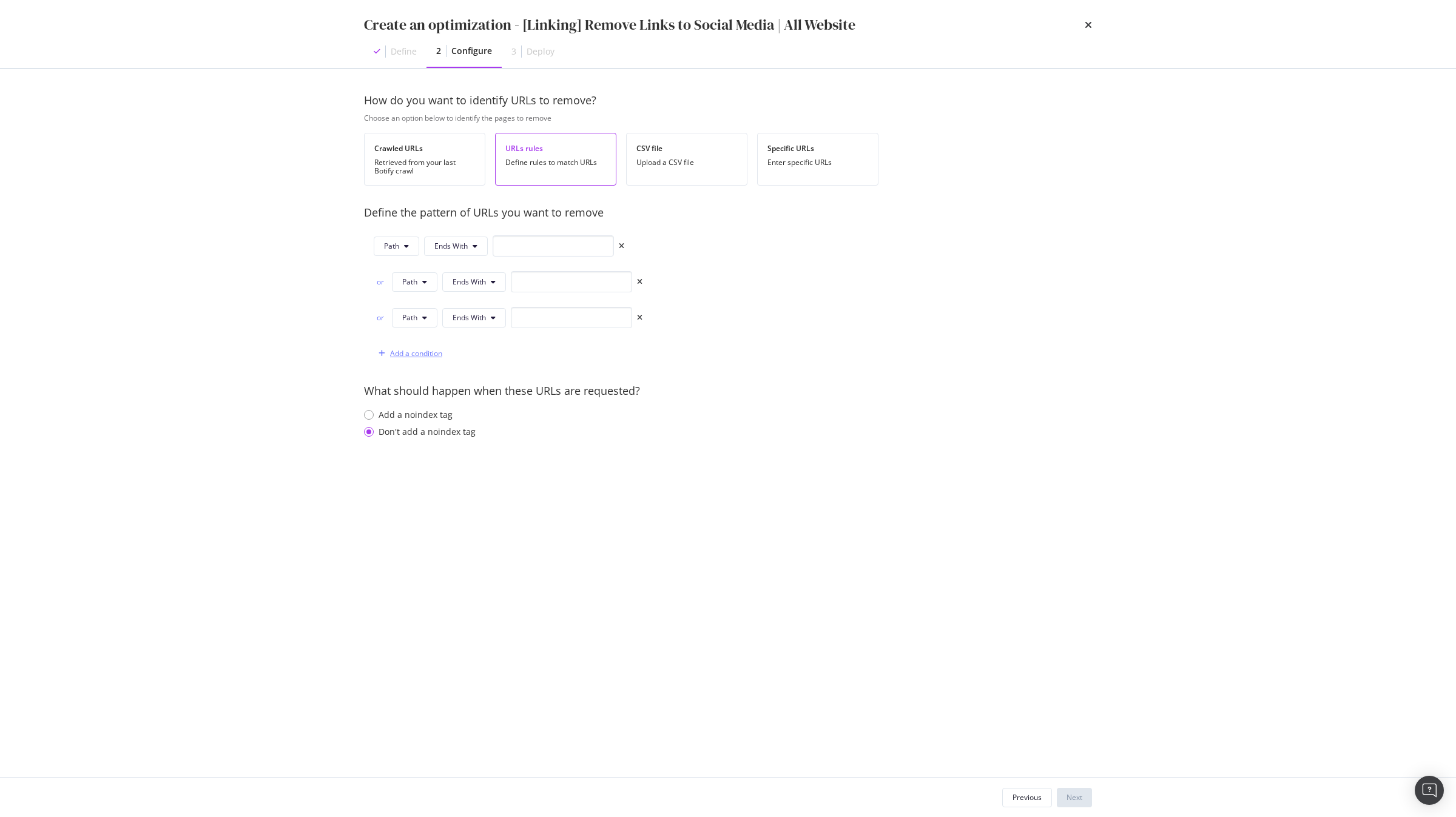
click at [441, 354] on div "Add a condition" at bounding box center [417, 353] width 52 height 10
click at [424, 357] on icon "modal" at bounding box center [423, 354] width 5 height 7
click at [427, 441] on span "Path" at bounding box center [424, 446] width 43 height 11
click at [476, 354] on button "Equals" at bounding box center [468, 354] width 53 height 19
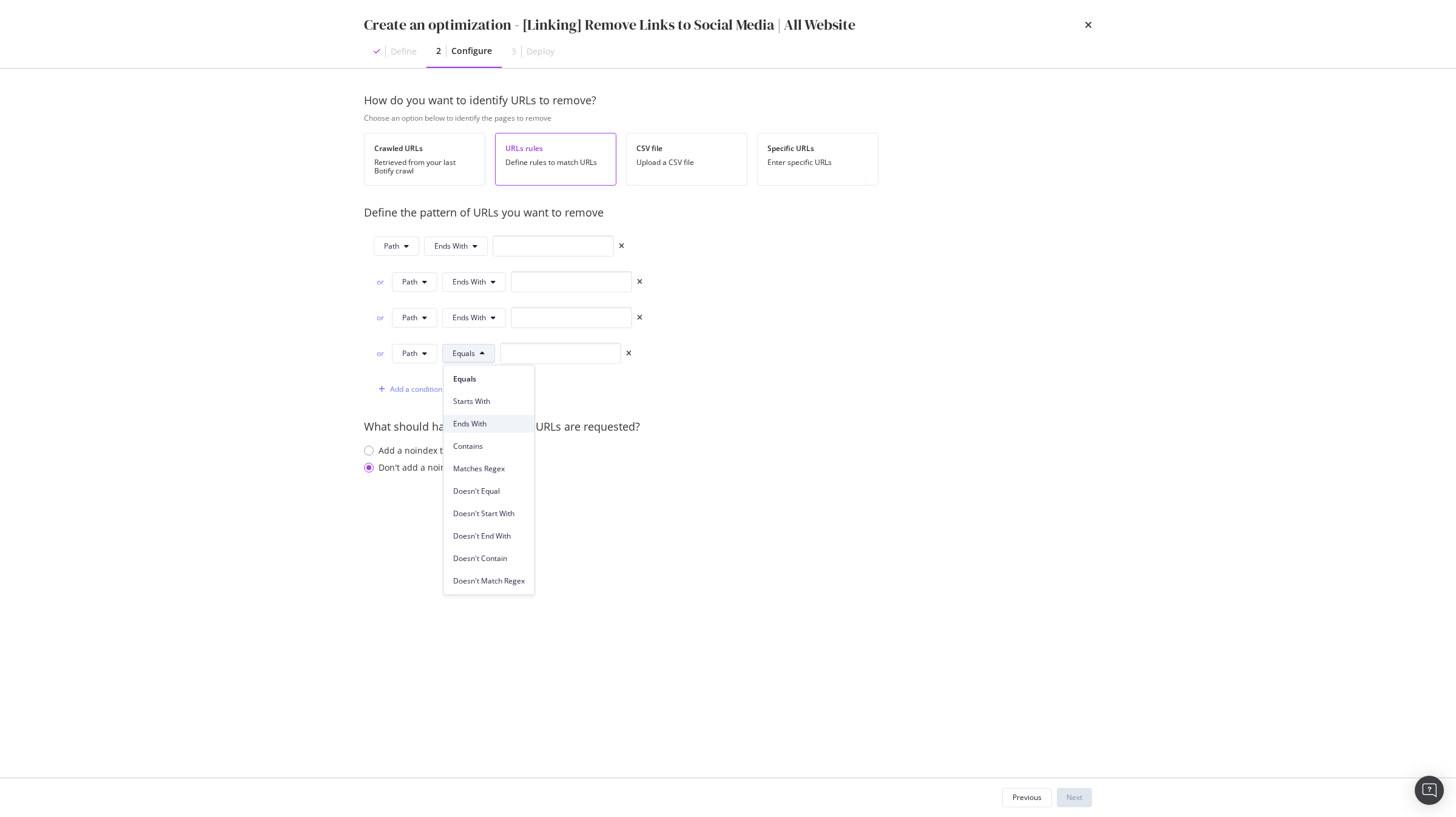
click at [482, 427] on span "Ends With" at bounding box center [489, 424] width 72 height 11
click at [552, 244] on input "modal" at bounding box center [553, 246] width 121 height 21
paste input "/interstitial-redirect-pinterest"
type input "/interstitial-redirect-pinterest"
click at [552, 282] on input "modal" at bounding box center [571, 281] width 121 height 21
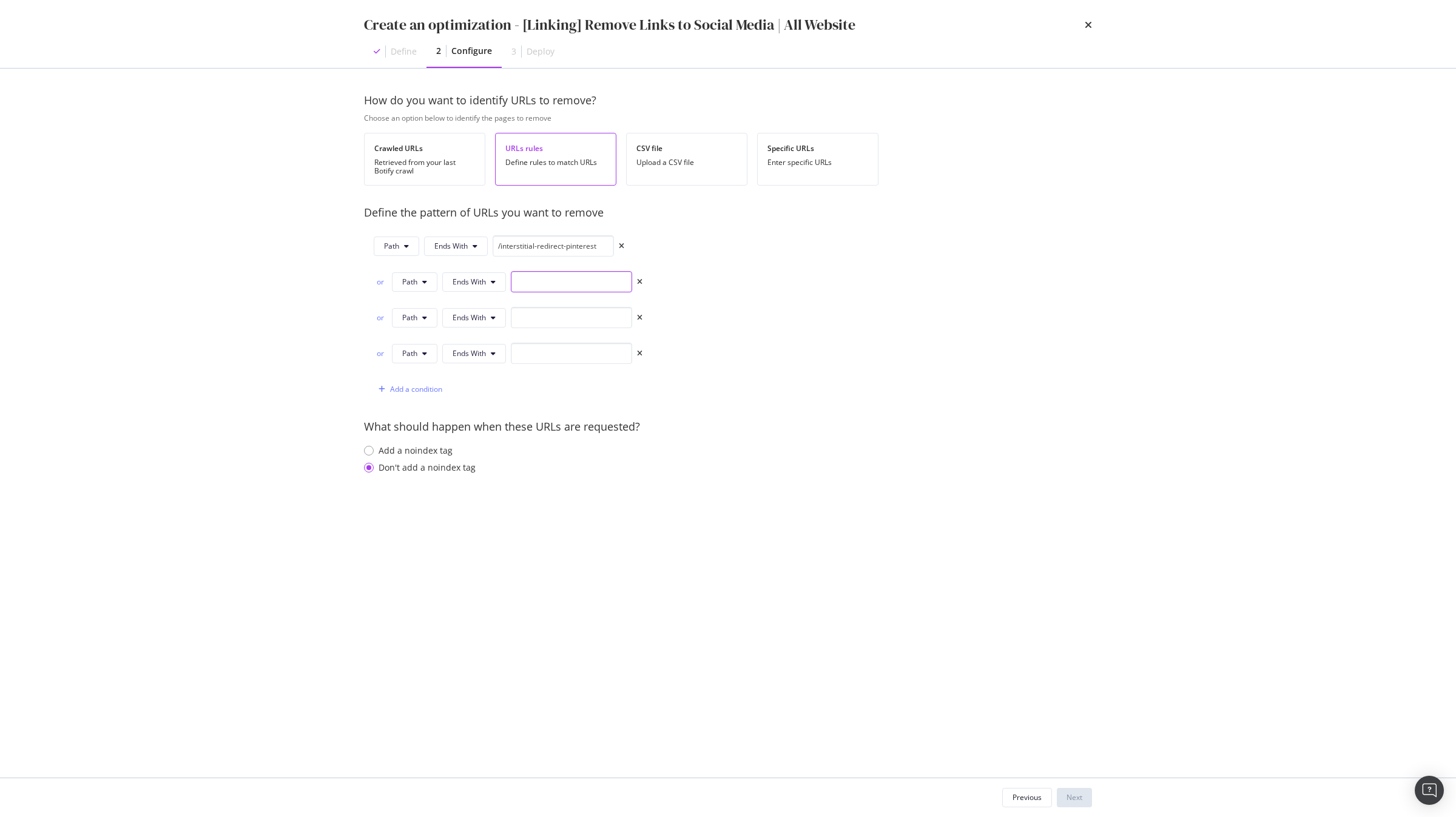
paste input "/interstitial-redirect-pinterest"
type input "/interstitial-redirect-snapchat"
click at [605, 315] on input "modal" at bounding box center [571, 317] width 121 height 21
paste input "/interstitial-redirect-pinterest"
type input "/interstitial-redirect-youtube"
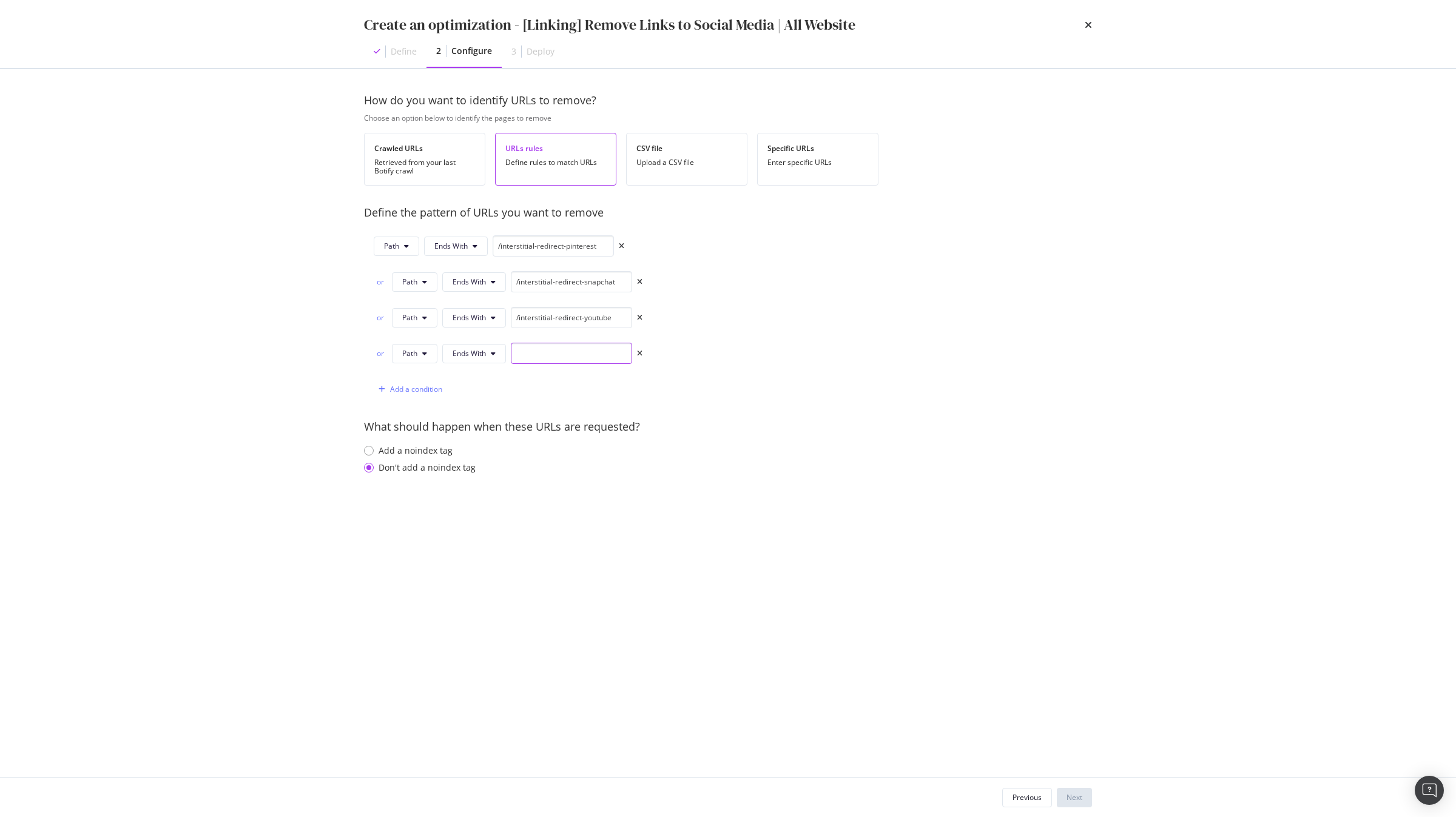
click at [579, 362] on input "modal" at bounding box center [571, 353] width 121 height 21
paste input "/interstitial-redirect-pinterest"
type input "/interstitial-redirect-spotify"
click at [401, 388] on div "Add a condition" at bounding box center [417, 389] width 52 height 10
click at [415, 400] on div "or URL Equals" at bounding box center [502, 389] width 256 height 21
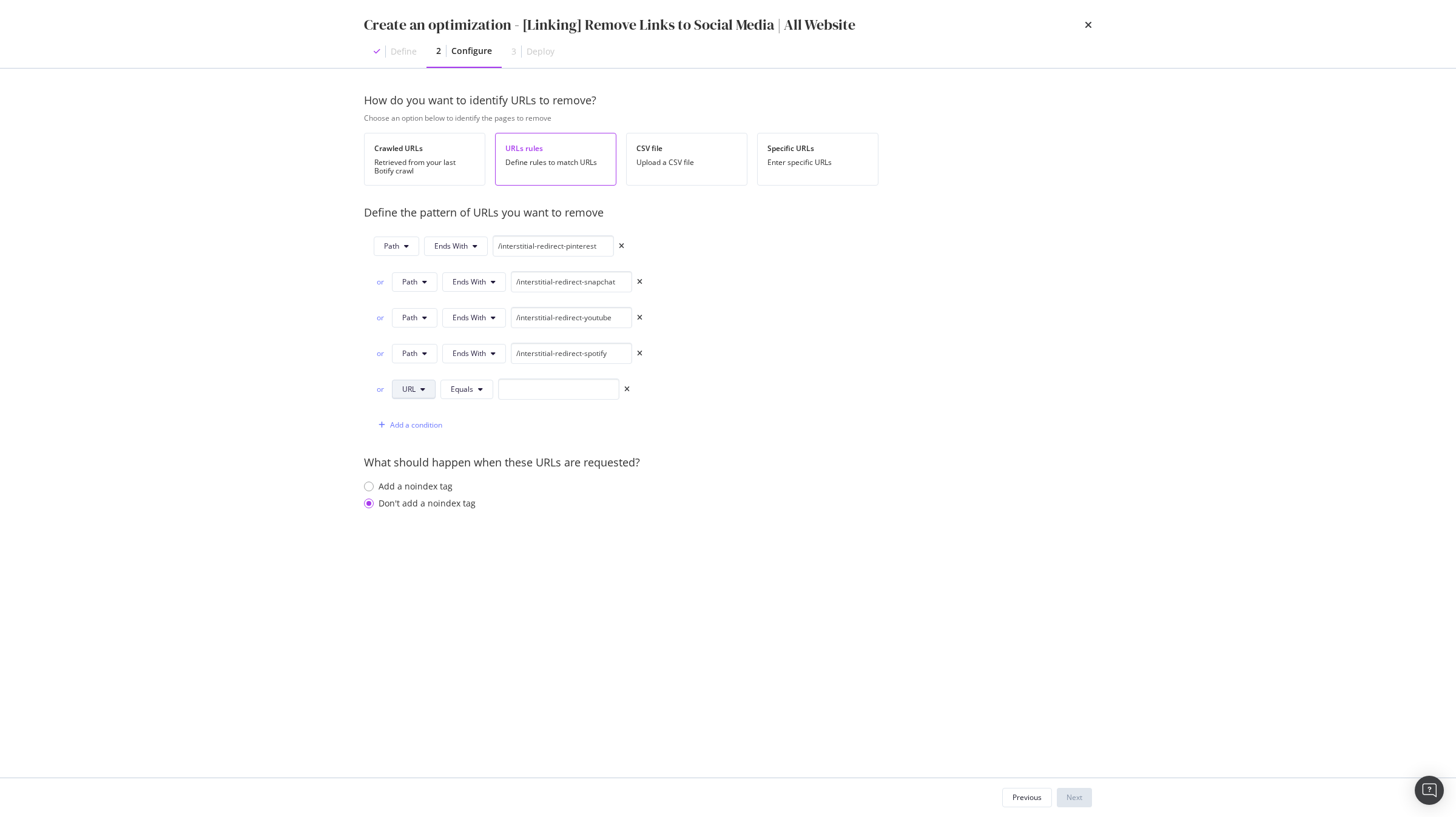
click at [418, 393] on button "URL" at bounding box center [414, 390] width 44 height 19
click at [417, 492] on div "Query String" at bounding box center [424, 502] width 62 height 23
click at [445, 387] on button "Query String" at bounding box center [429, 390] width 73 height 19
click at [433, 477] on span "Path" at bounding box center [424, 482] width 44 height 11
click at [472, 390] on span "Equals" at bounding box center [463, 389] width 23 height 10
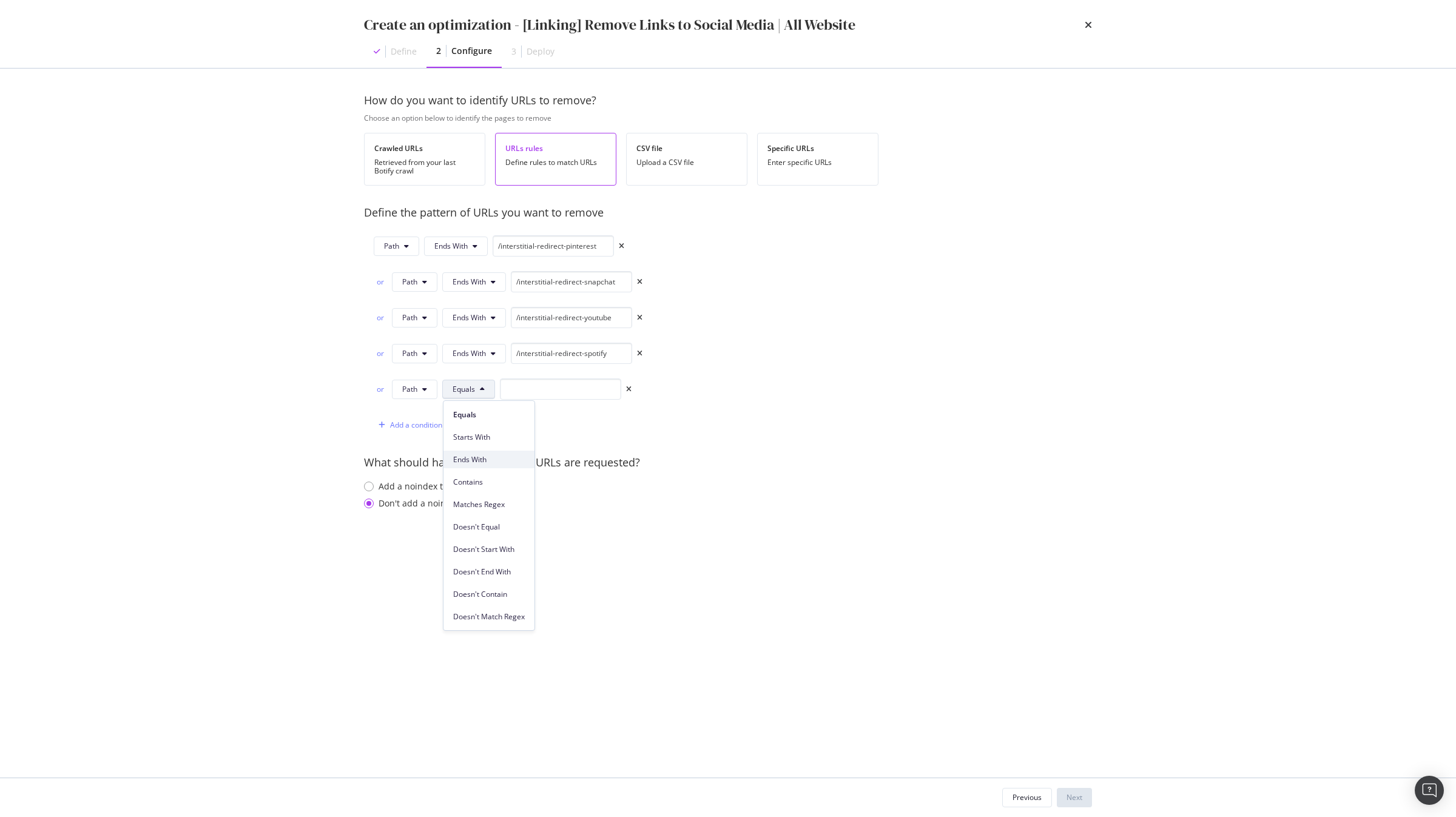
click at [482, 458] on span "Ends With" at bounding box center [489, 460] width 72 height 11
click at [533, 400] on input "modal" at bounding box center [571, 389] width 121 height 21
paste input "/interstitial-redirect-pinterest"
type input "/interstitial-redirect-deezer"
click at [433, 428] on div "Add a condition" at bounding box center [417, 424] width 52 height 10
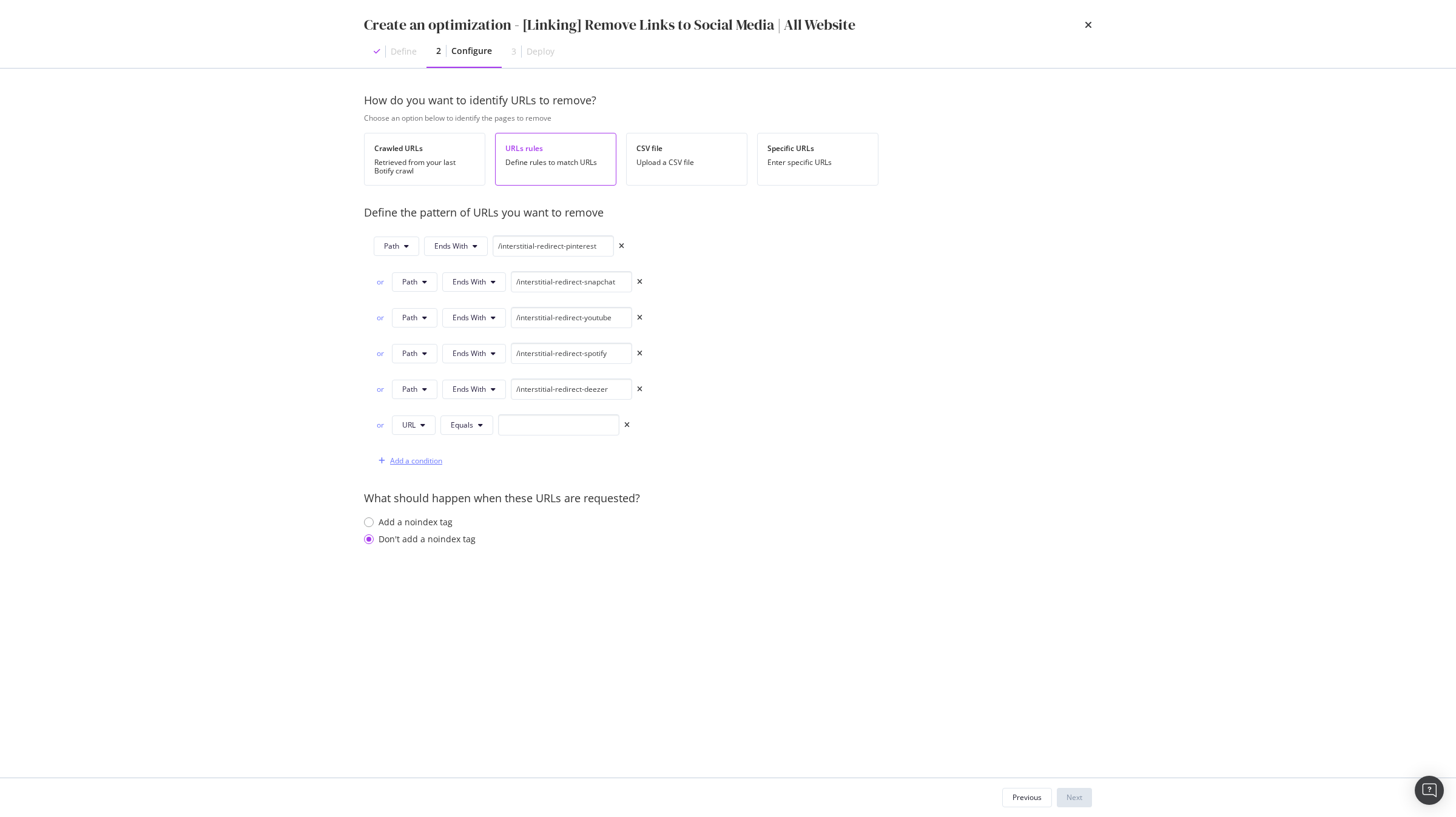
click at [430, 428] on button "URL" at bounding box center [414, 425] width 44 height 19
click at [432, 517] on span "Path" at bounding box center [424, 519] width 43 height 11
click at [477, 429] on button "Equals" at bounding box center [468, 425] width 53 height 19
click at [499, 497] on span "Ends With" at bounding box center [489, 496] width 72 height 11
click at [549, 428] on input "modal" at bounding box center [571, 425] width 121 height 21
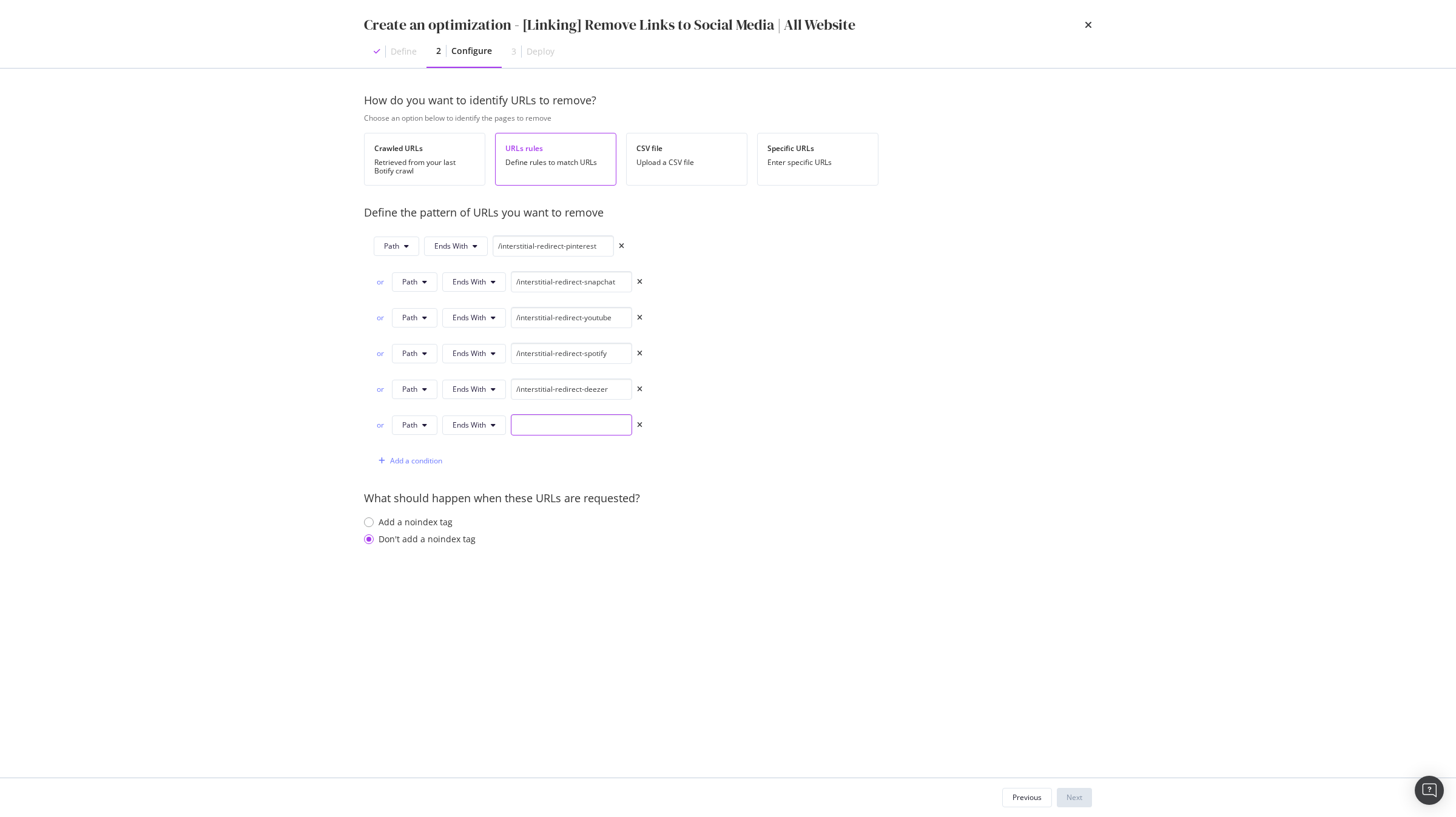
paste input "/interstitial-redirect-pinterest"
type input "/interstitial-redirect-youtube-music"
click at [426, 460] on div "Add a condition" at bounding box center [417, 460] width 52 height 10
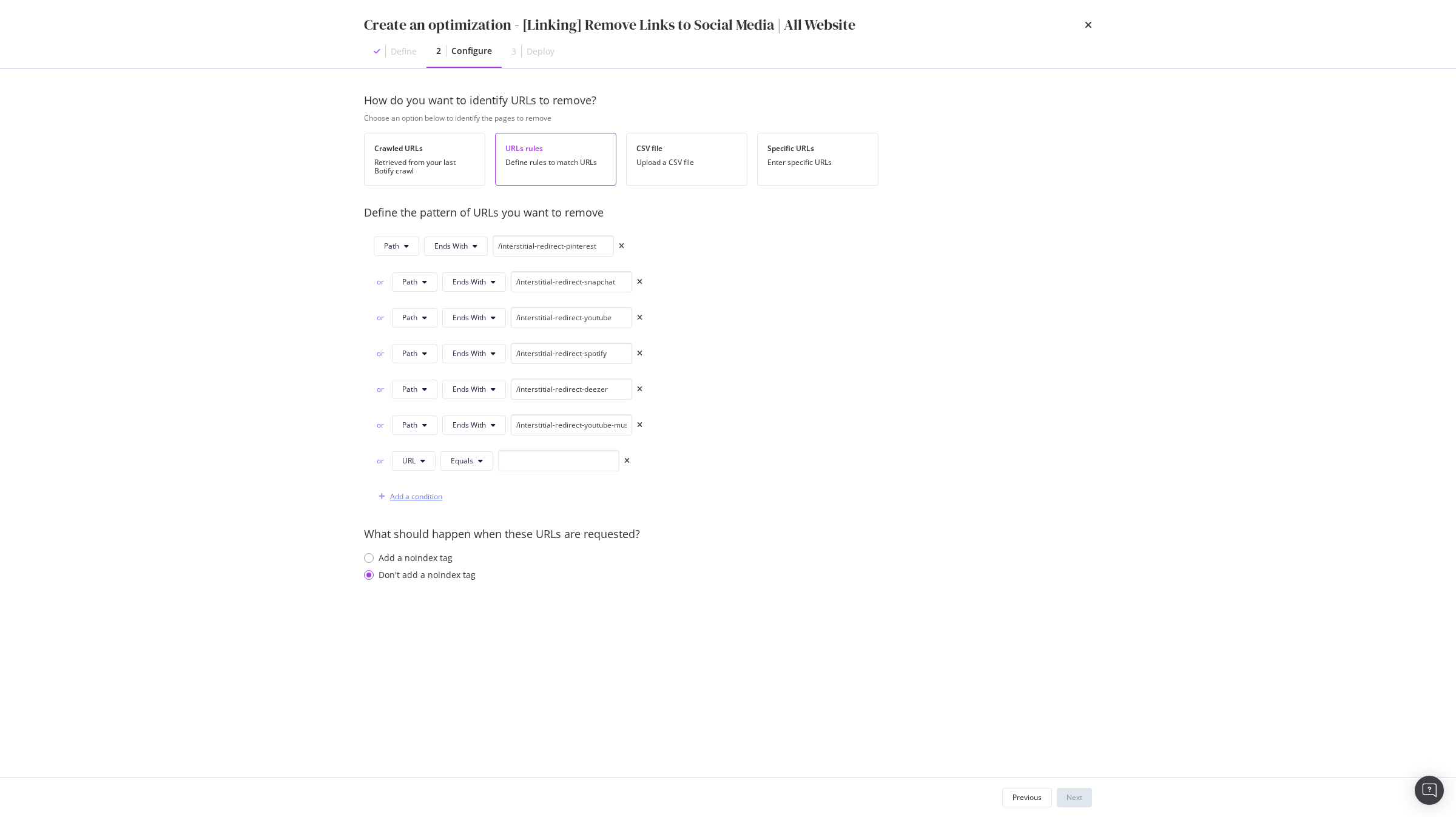
click at [426, 460] on button "URL" at bounding box center [414, 461] width 44 height 19
click at [434, 554] on span "Path" at bounding box center [424, 554] width 43 height 11
click at [477, 466] on button "Equals" at bounding box center [468, 461] width 53 height 19
click at [494, 533] on span "Ends With" at bounding box center [489, 531] width 72 height 11
click at [549, 462] on input "modal" at bounding box center [571, 460] width 121 height 21
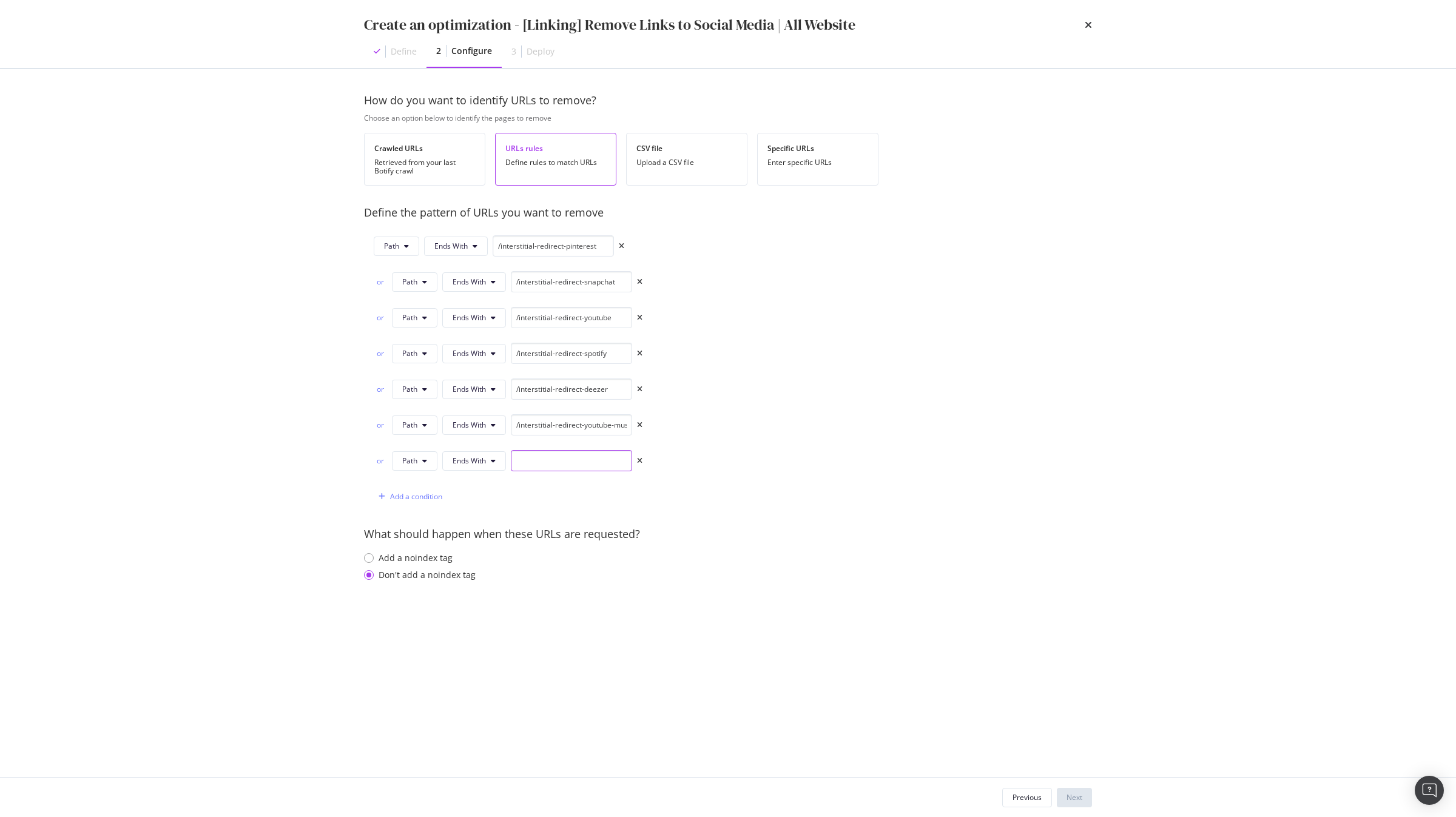
paste input "/interstitial-redirect-pinterest"
type input "/interstitial-redirect-tikTok"
click at [424, 507] on button "Add a condition" at bounding box center [408, 497] width 69 height 19
click at [434, 503] on button "URL" at bounding box center [414, 497] width 44 height 19
click at [423, 587] on span "Path" at bounding box center [424, 590] width 43 height 11
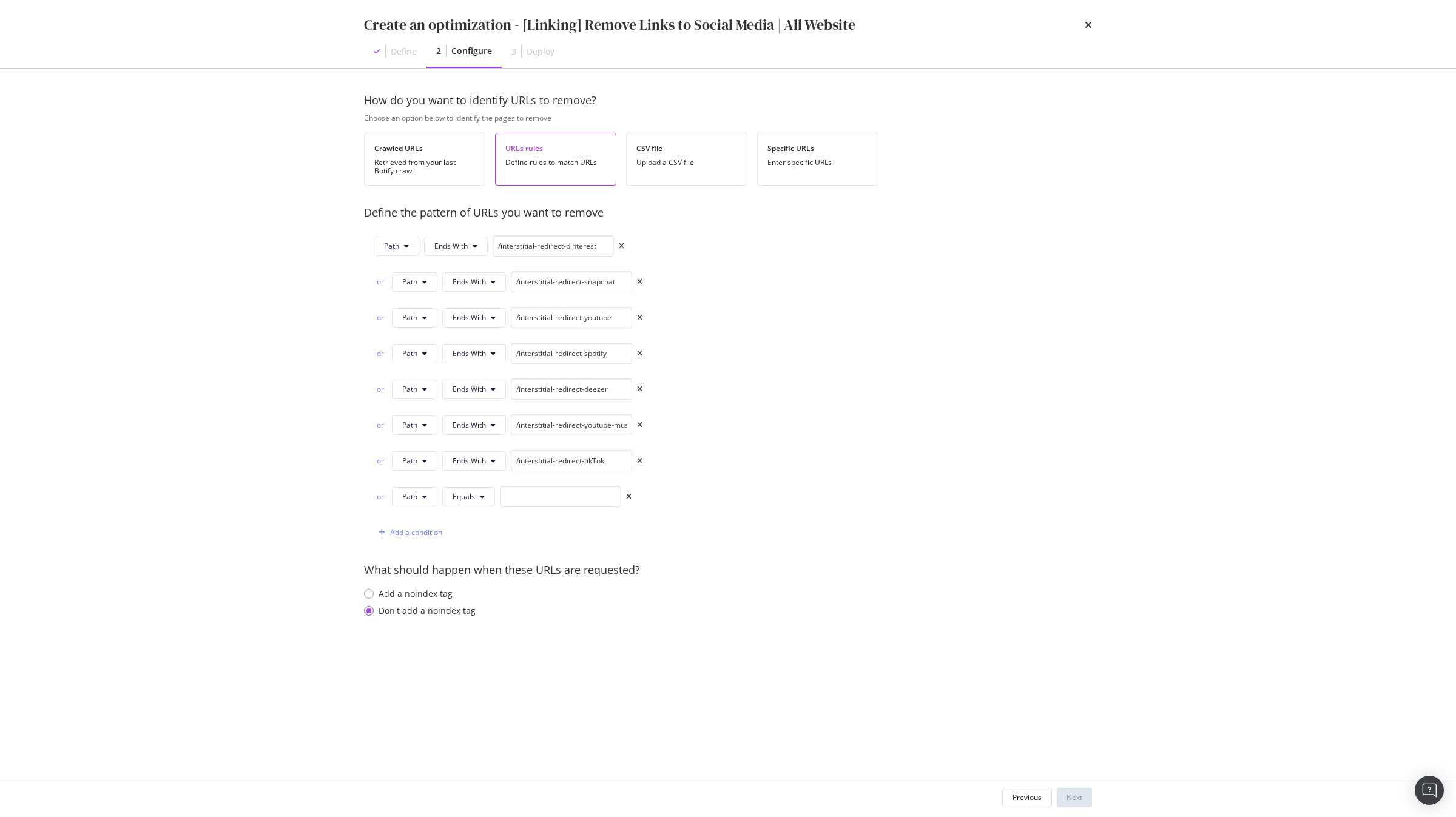
click at [482, 488] on div "or Path Equals" at bounding box center [502, 496] width 258 height 21
click at [480, 495] on icon "modal" at bounding box center [482, 497] width 5 height 7
click at [491, 569] on span "Ends With" at bounding box center [489, 568] width 72 height 11
click at [574, 503] on input "modal" at bounding box center [571, 496] width 121 height 21
paste input "/interstitial-redirect-pinterest"
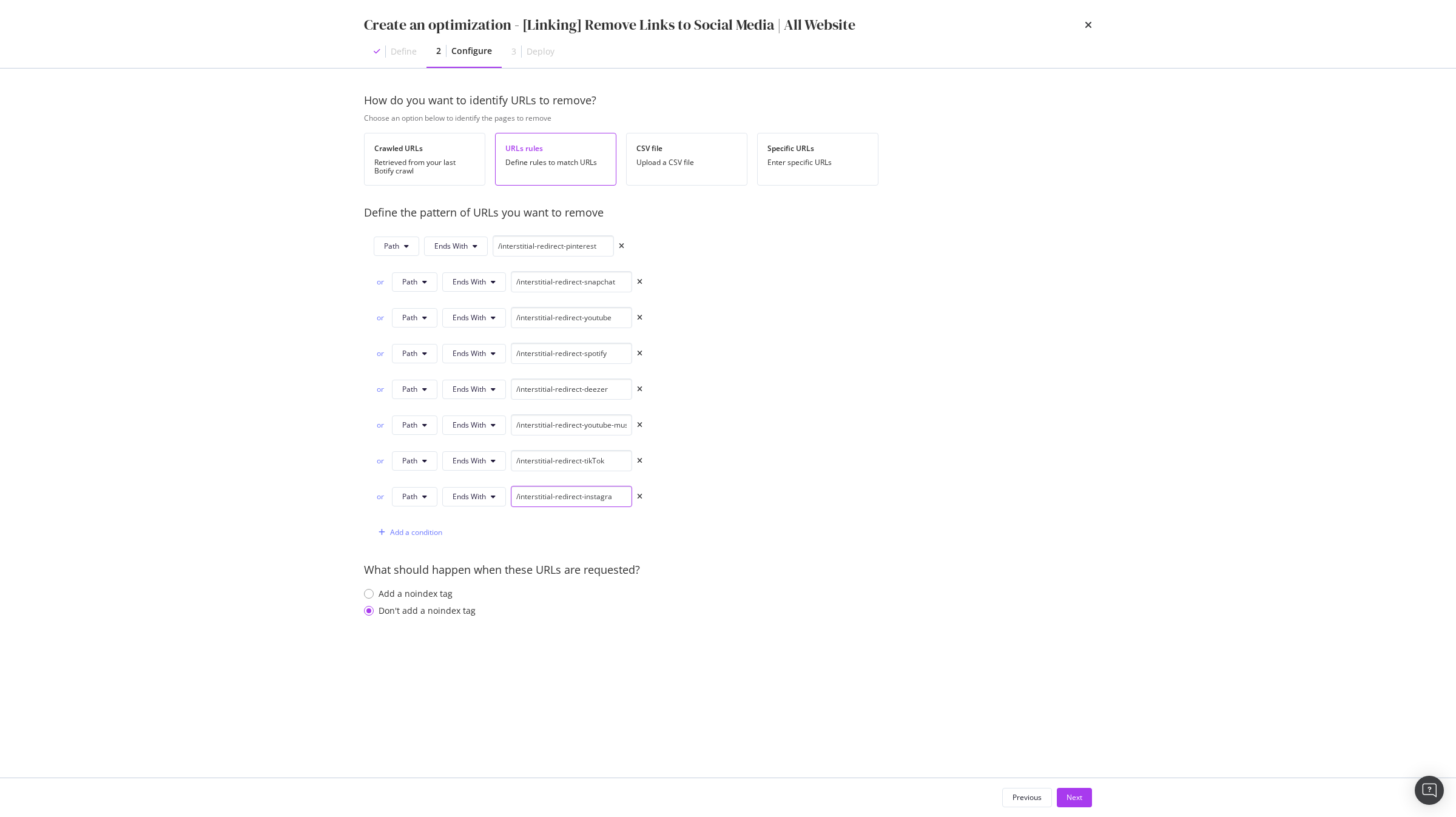
type input "/interstitial-redirect-instagram"
click at [1074, 798] on div "Next" at bounding box center [1075, 797] width 16 height 10
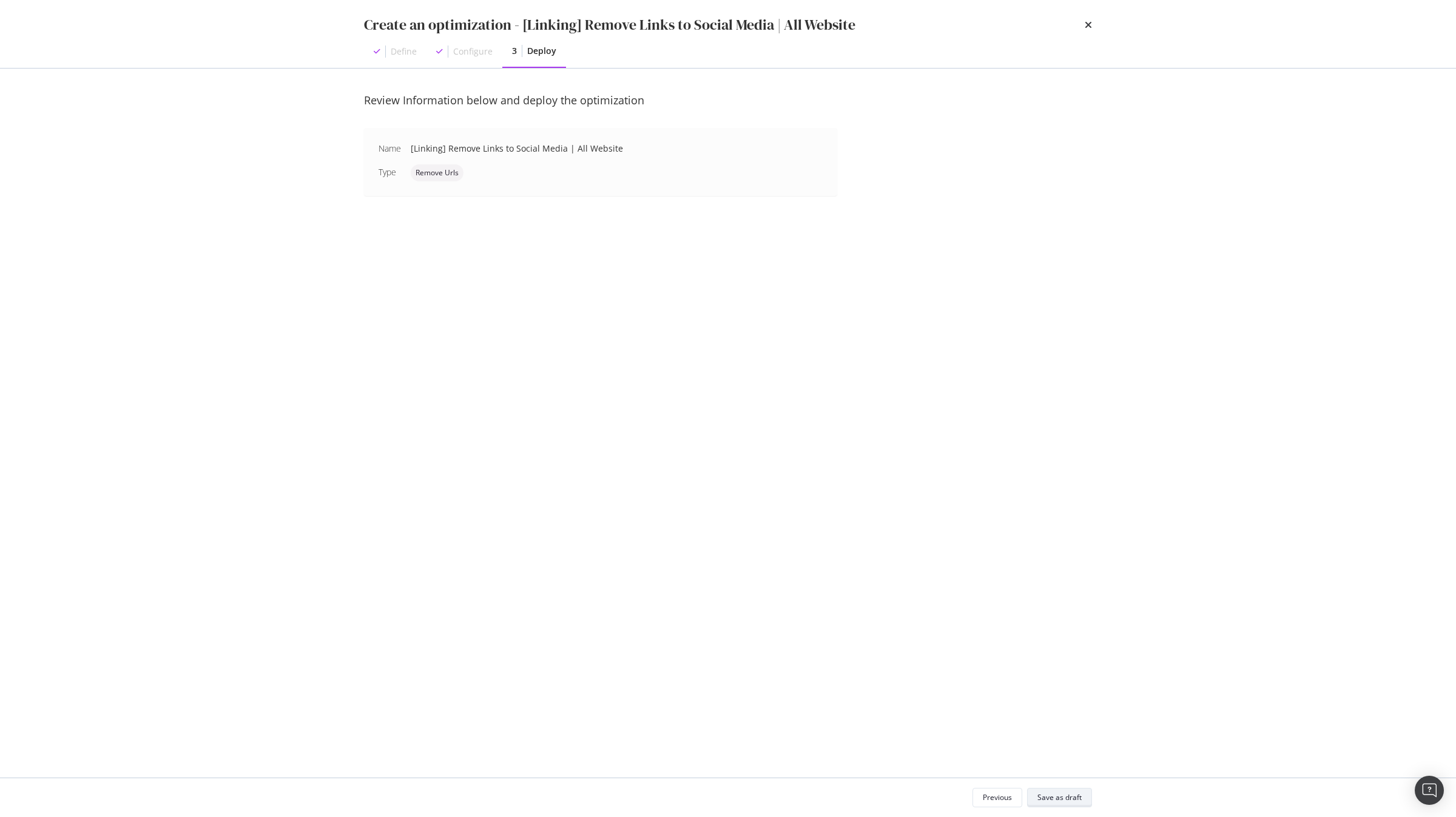
click at [1074, 798] on div "Save as draft" at bounding box center [1060, 797] width 44 height 10
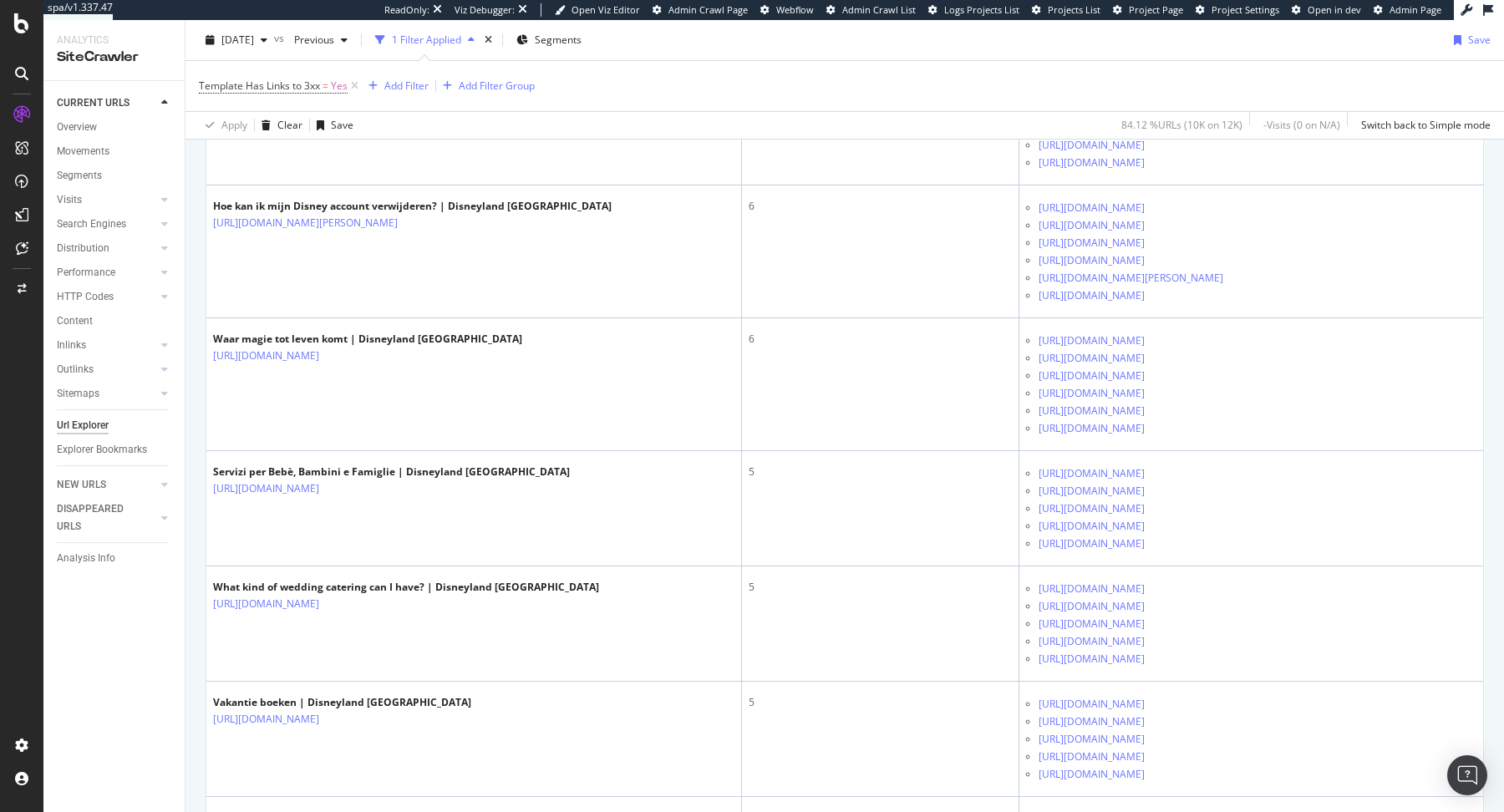
scroll to position [3929, 0]
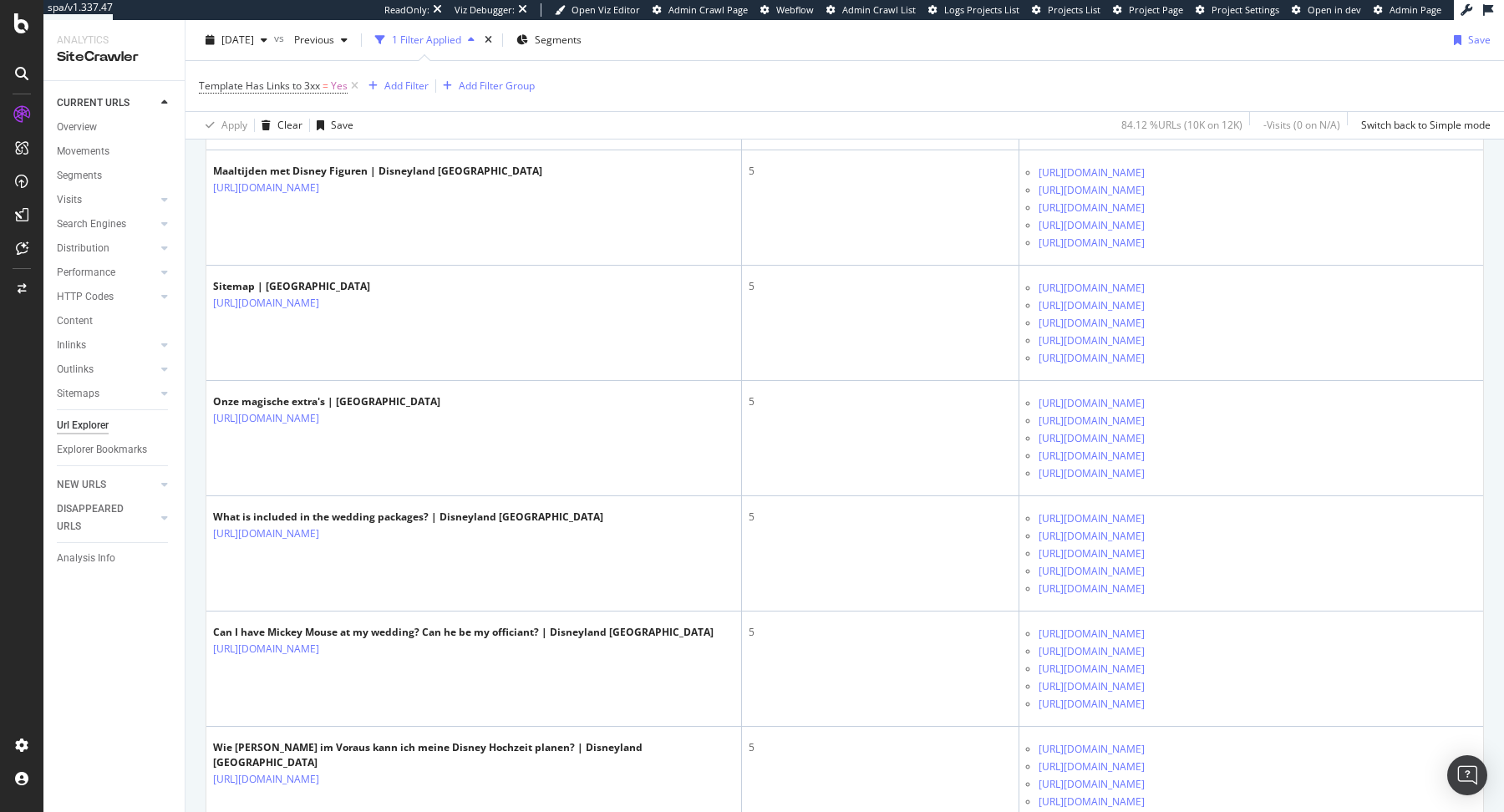
scroll to position [6080, 0]
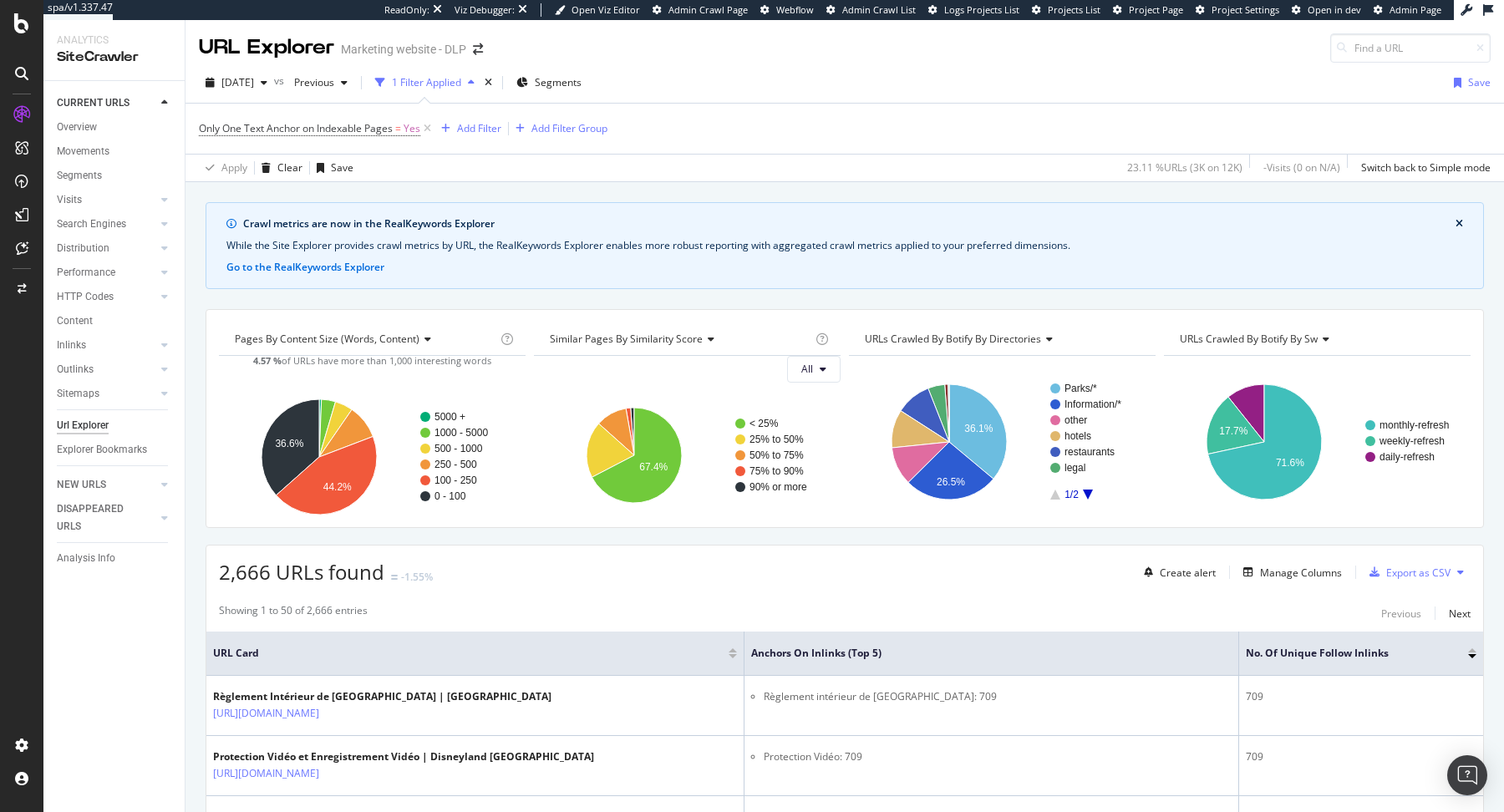
click at [471, 138] on div "Only One Text Anchor on Indexable Pages = Yes Add Filter Add Filter Group" at bounding box center [403, 128] width 409 height 23
click at [487, 127] on div "Add Filter" at bounding box center [479, 128] width 44 height 14
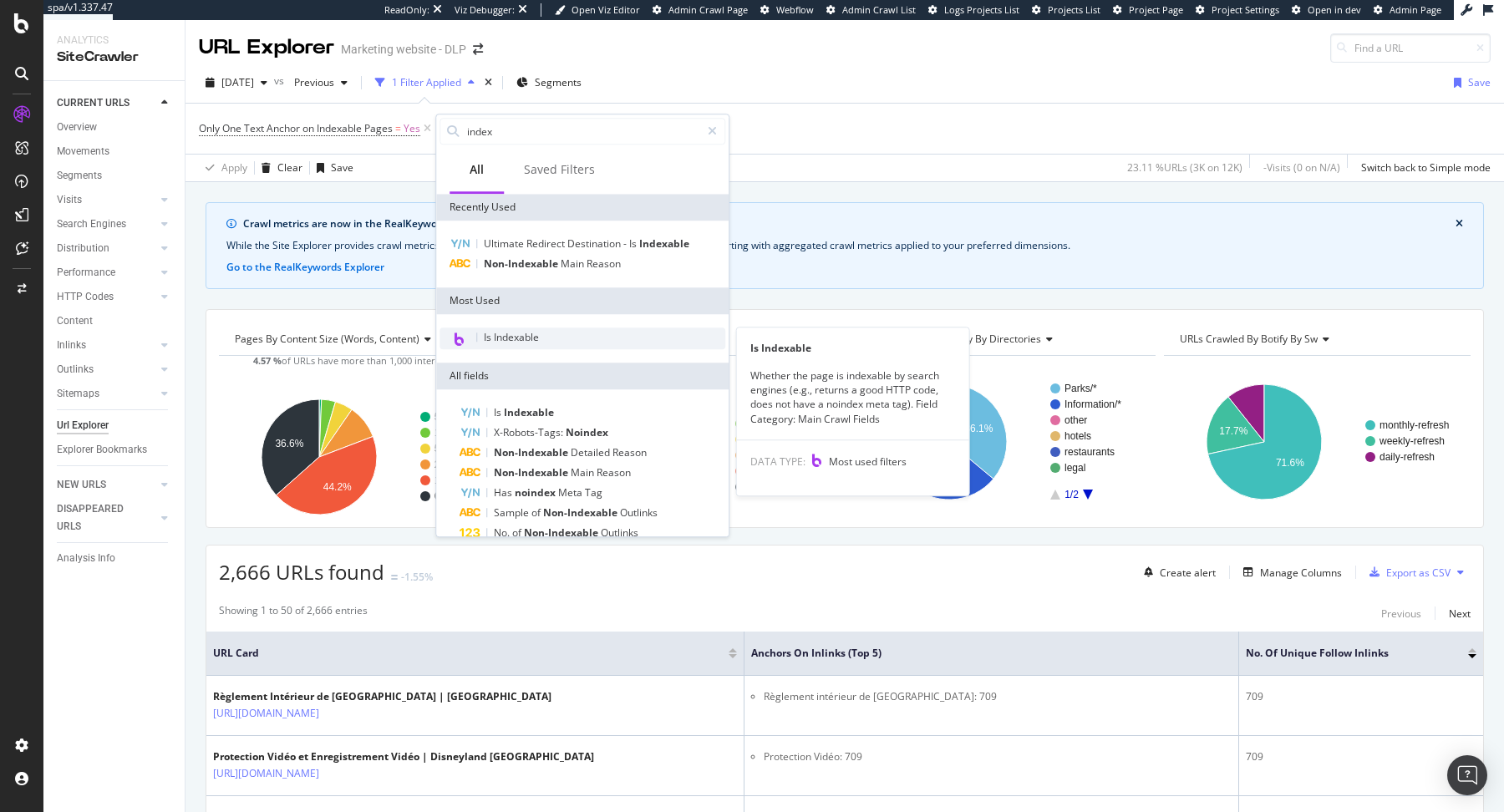
type input "index"
click at [569, 342] on div "Is Indexable" at bounding box center [582, 339] width 286 height 22
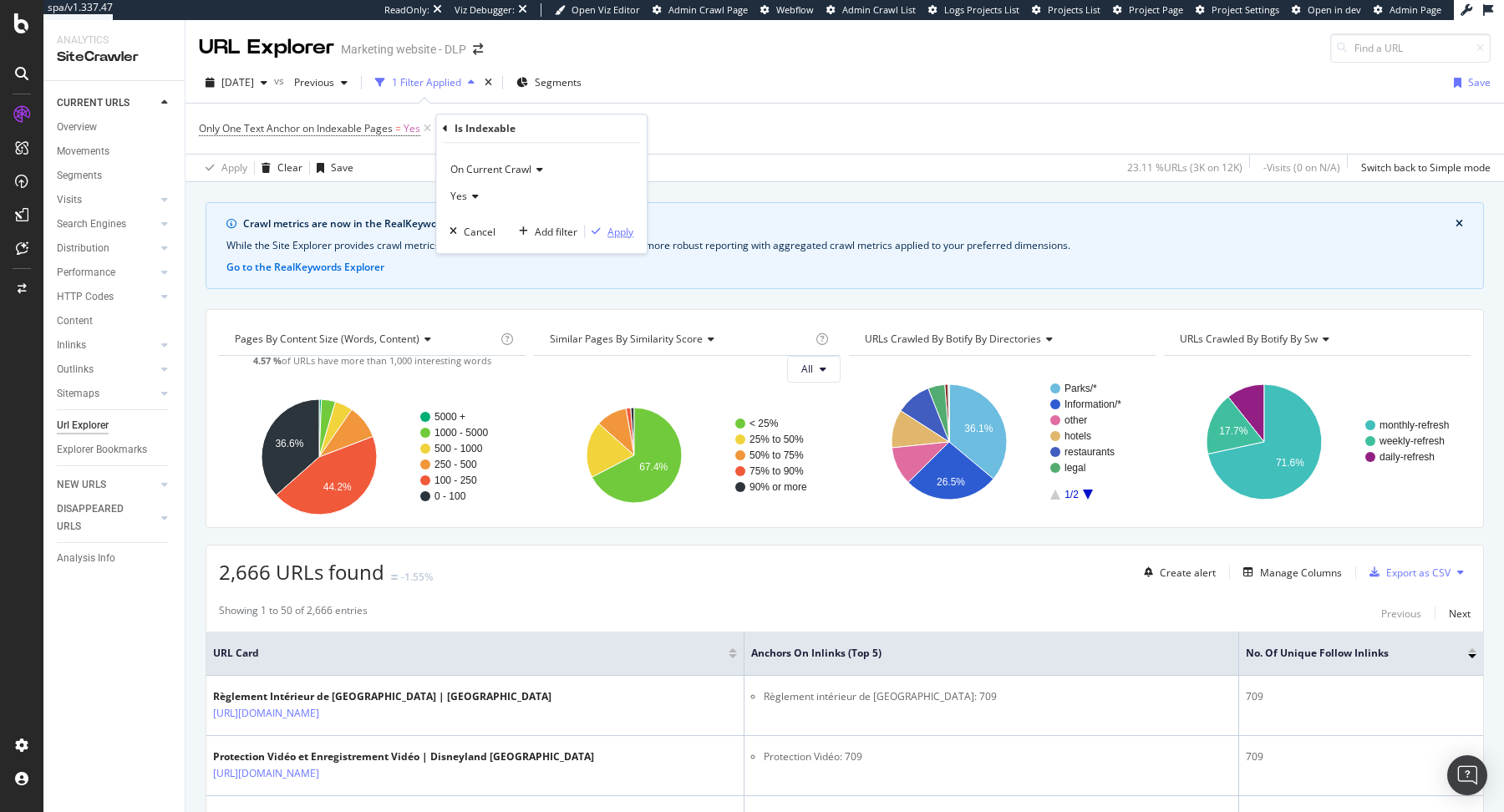
click at [619, 233] on div "Apply" at bounding box center [620, 232] width 26 height 14
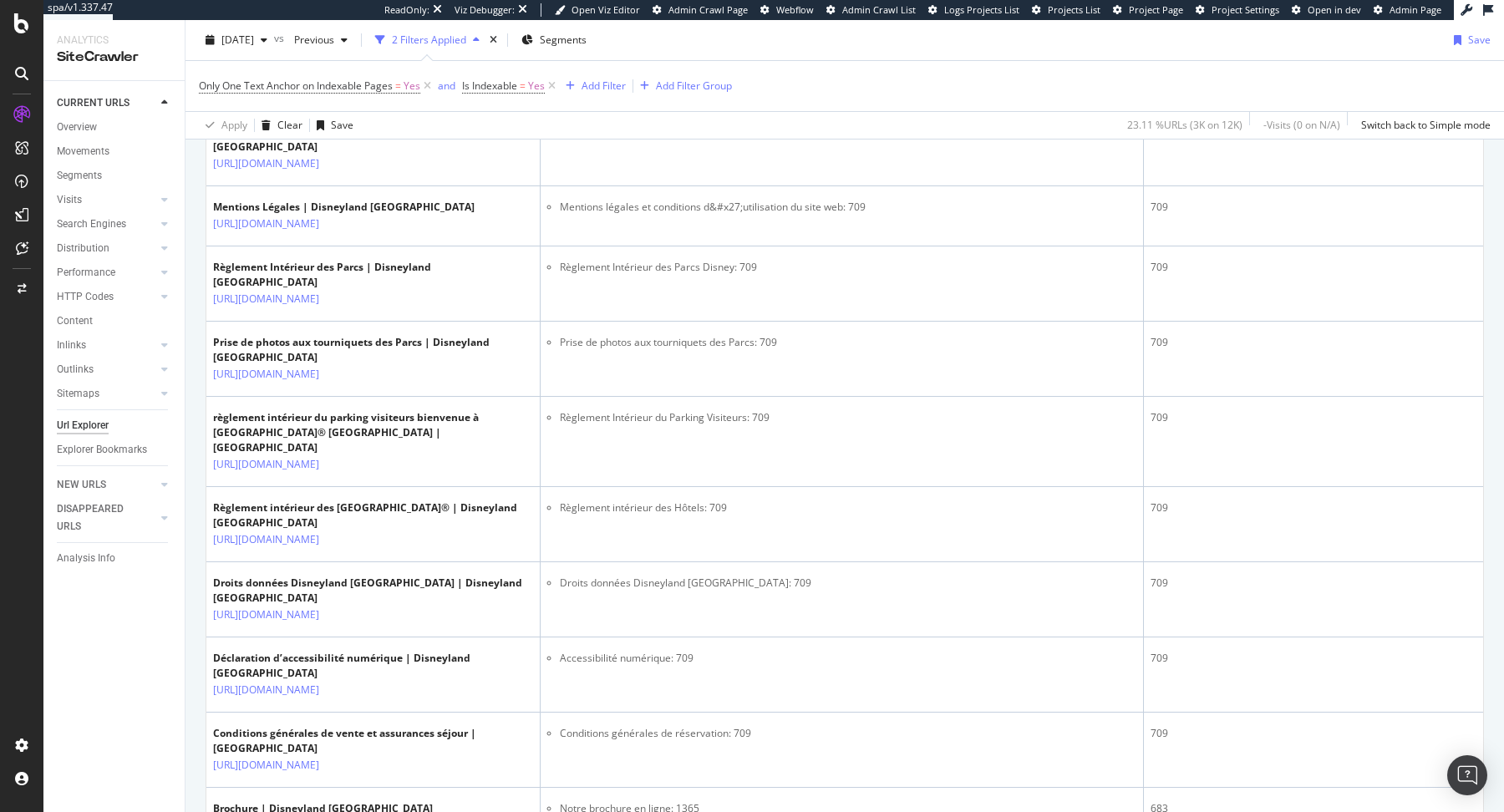
scroll to position [641, 0]
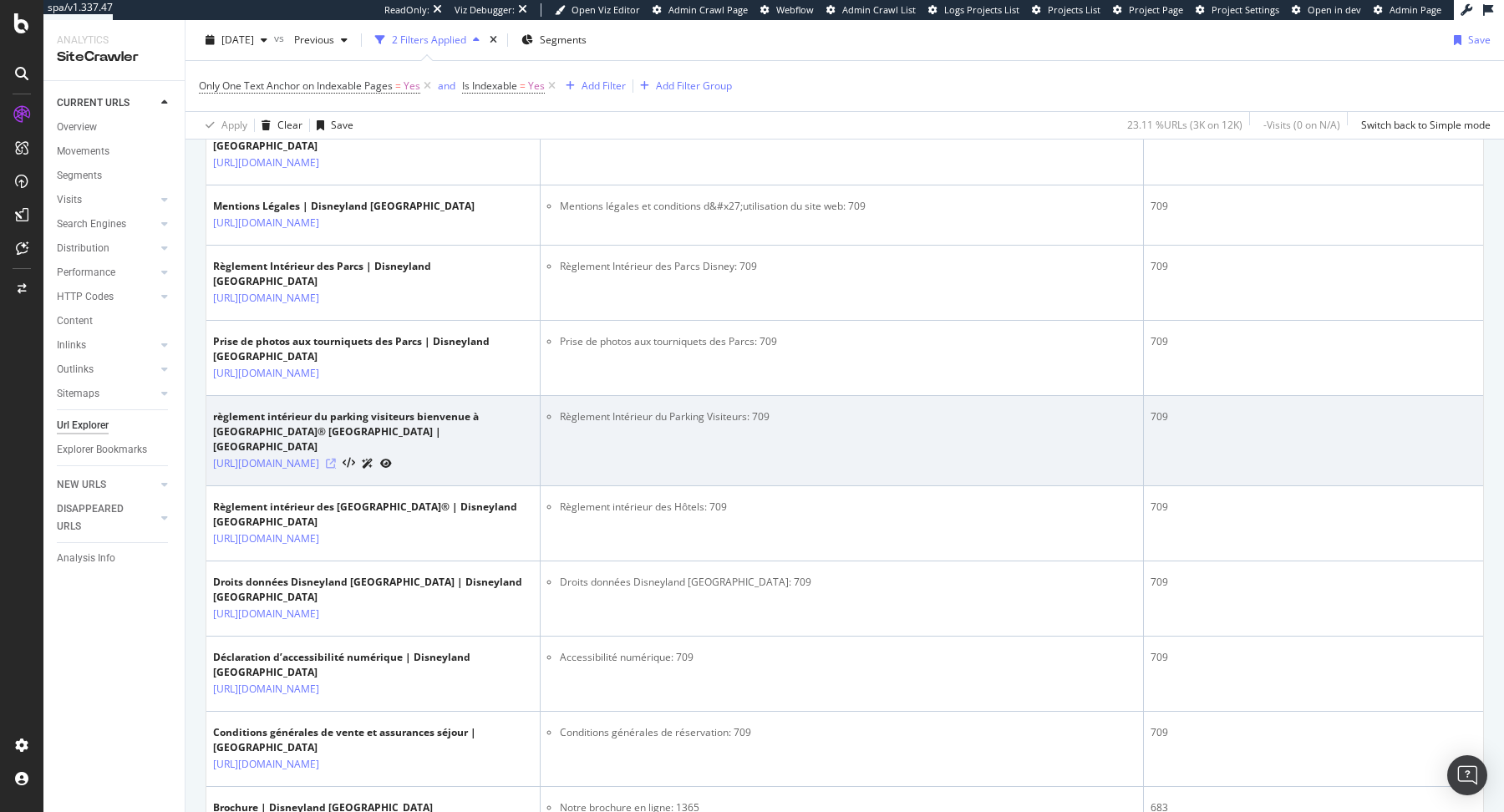
click at [336, 466] on icon at bounding box center [331, 464] width 10 height 10
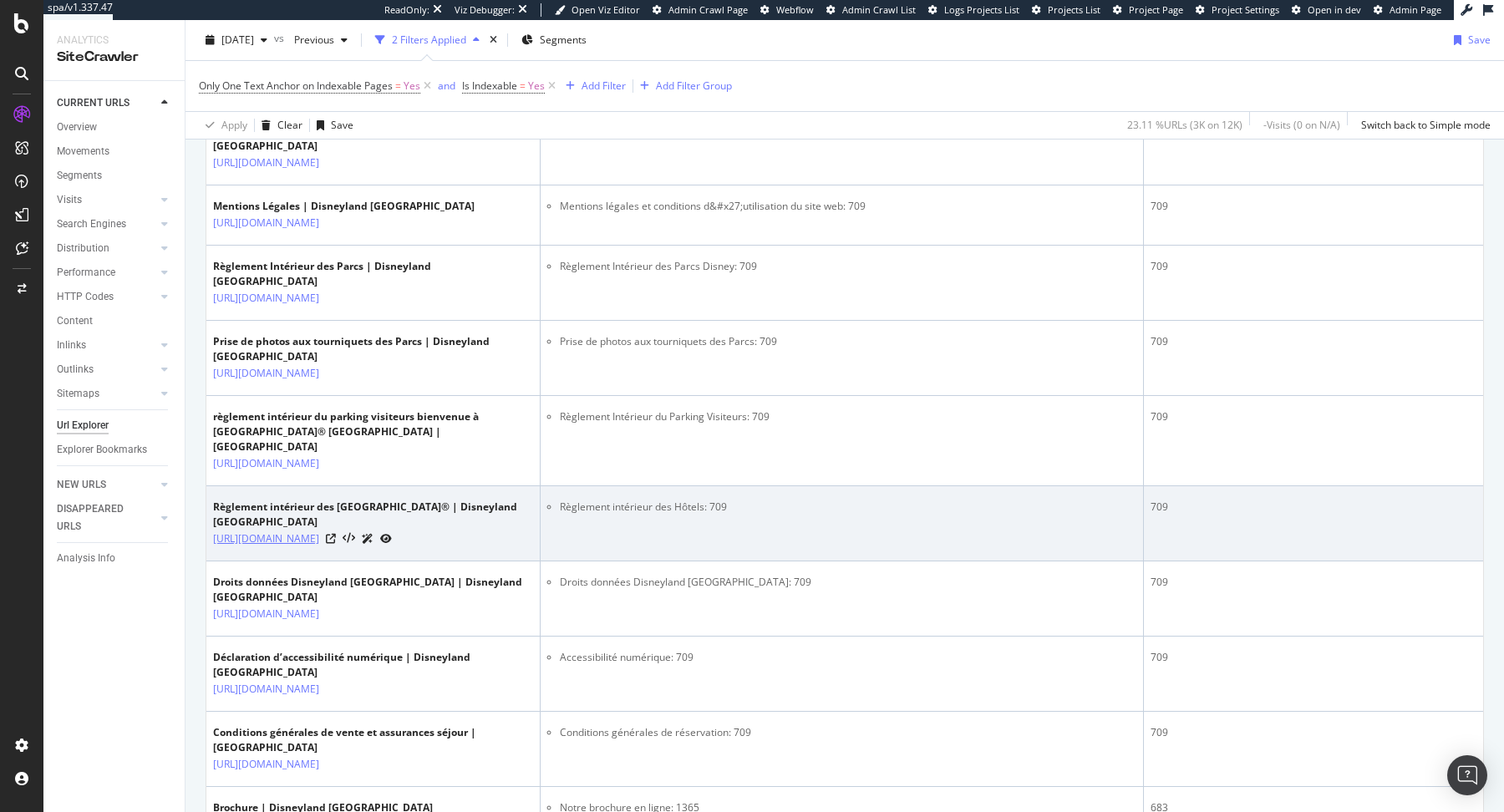
click at [320, 548] on link "[URL][DOMAIN_NAME]" at bounding box center [266, 539] width 107 height 17
